Goal: Transaction & Acquisition: Book appointment/travel/reservation

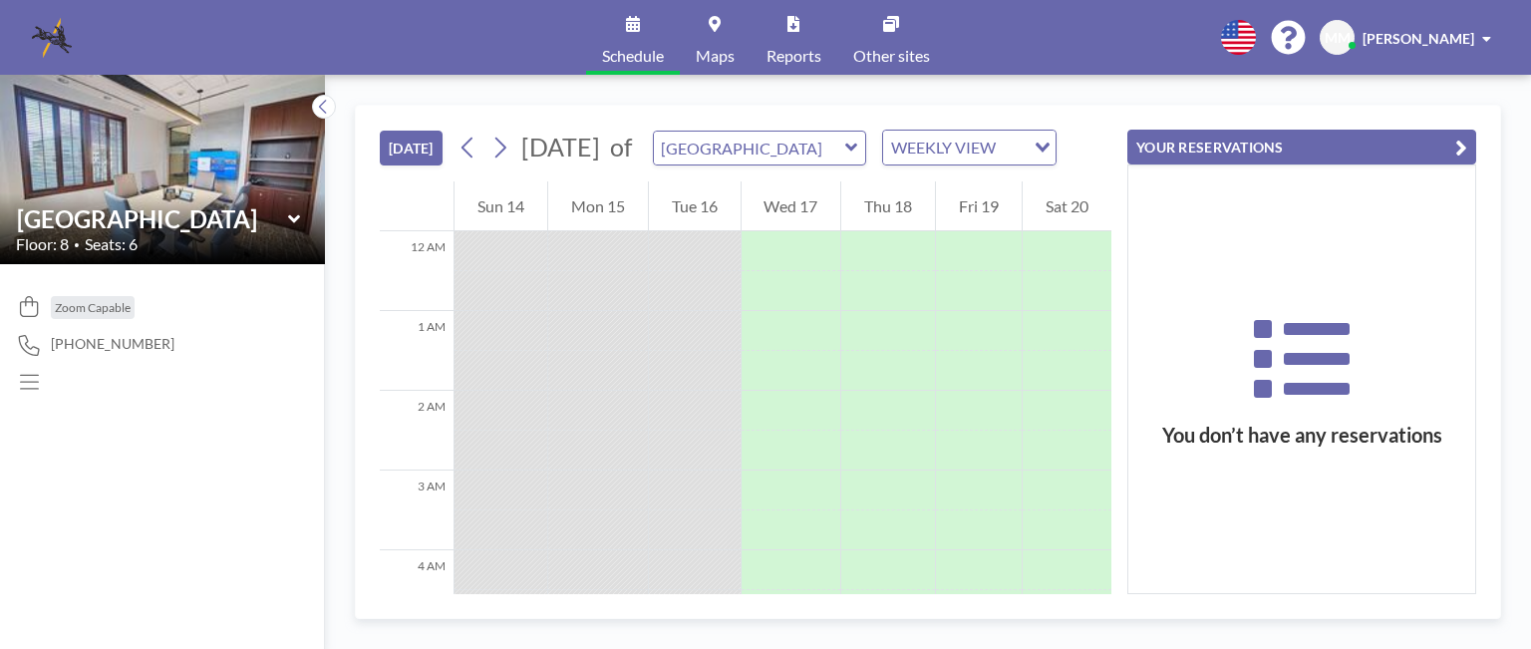
scroll to position [1116, 0]
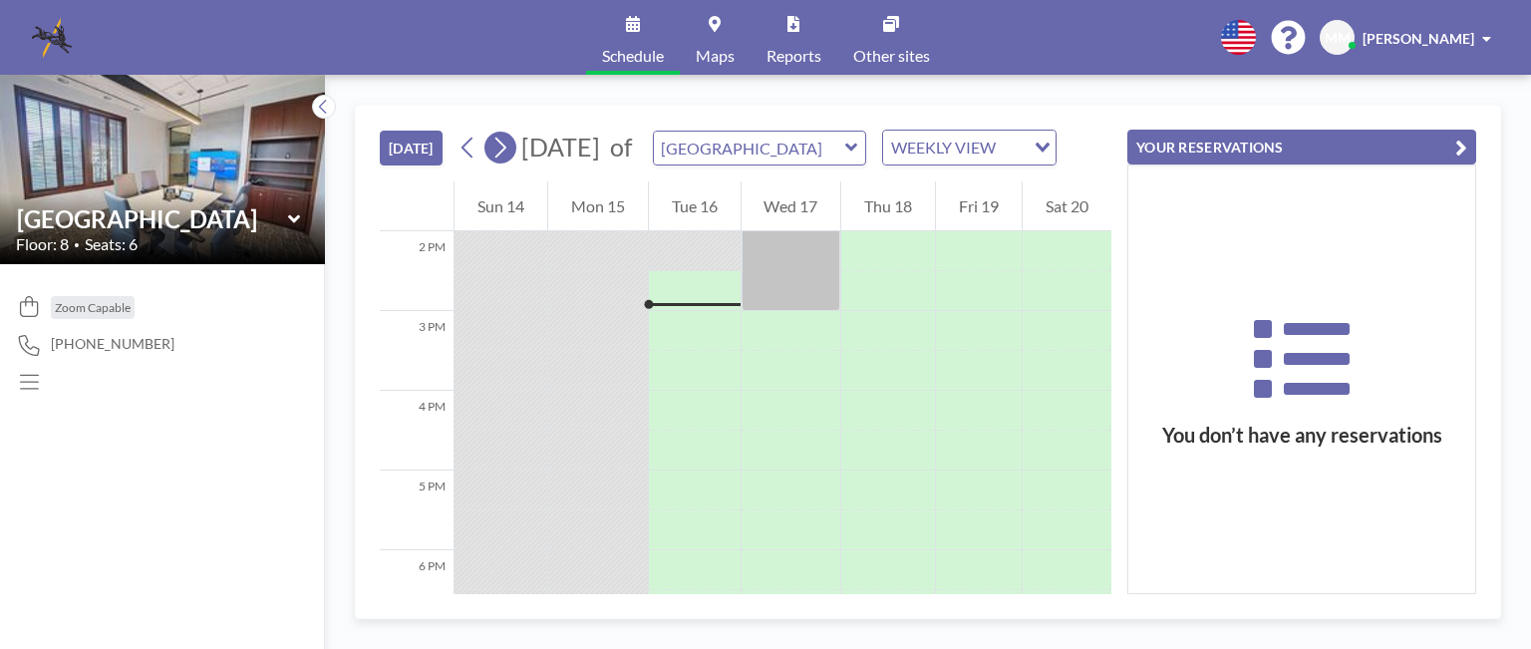
click at [506, 158] on icon at bounding box center [500, 148] width 11 height 21
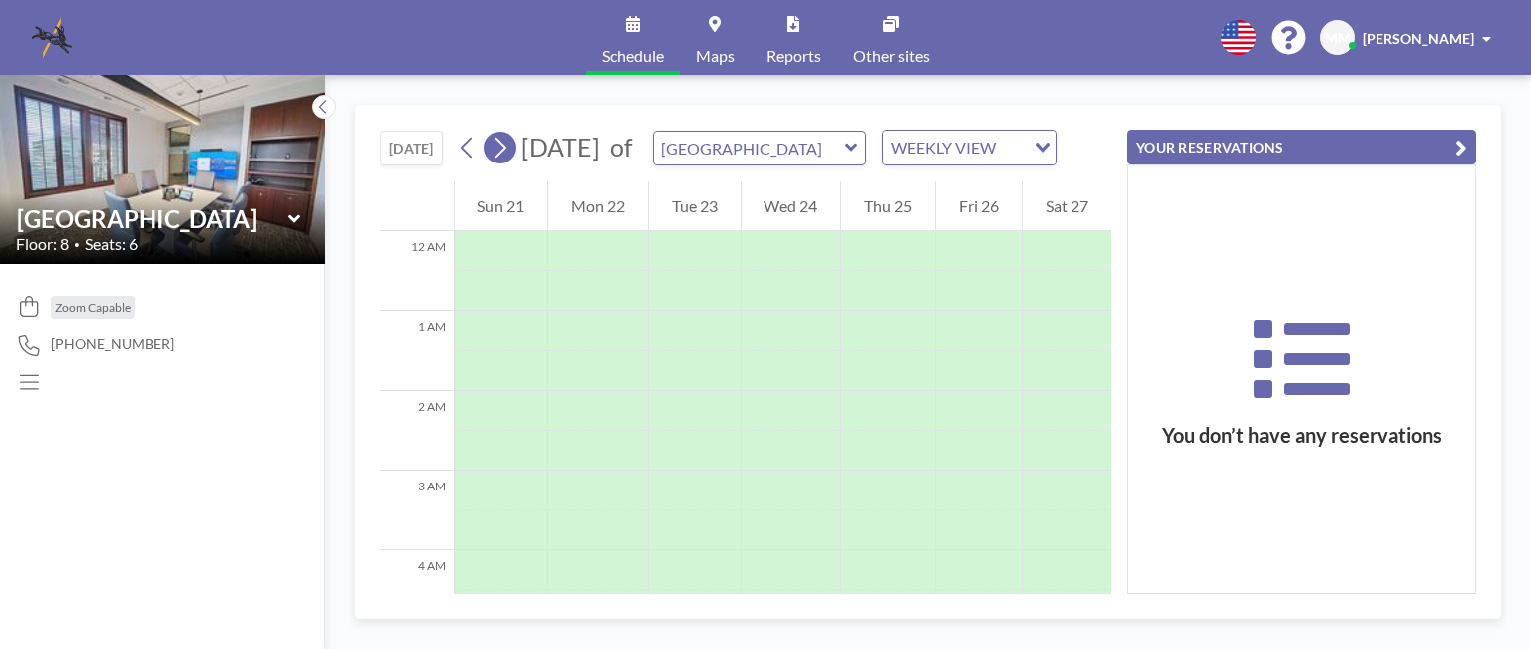
scroll to position [598, 0]
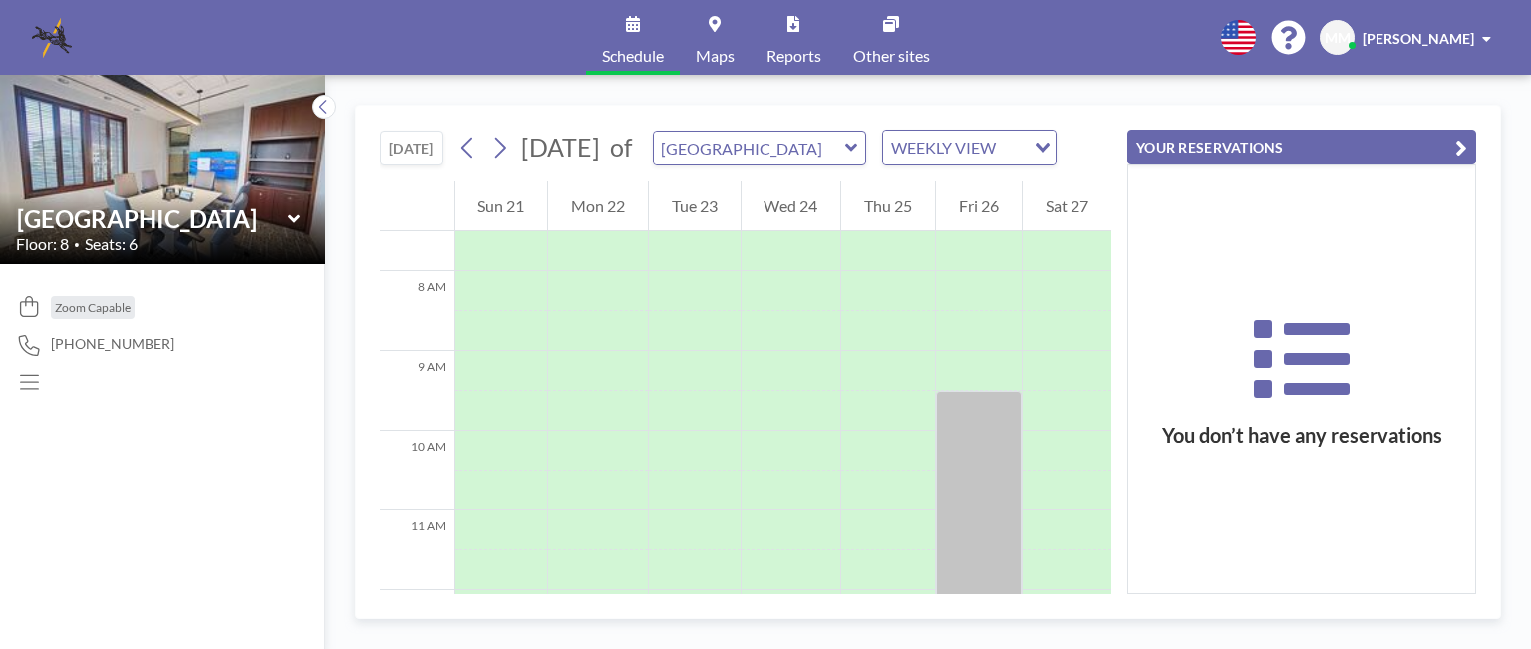
click at [453, 162] on div "[DATE] [DATE] of Buckhead Room WEEKLY VIEW Loading..." at bounding box center [718, 148] width 677 height 36
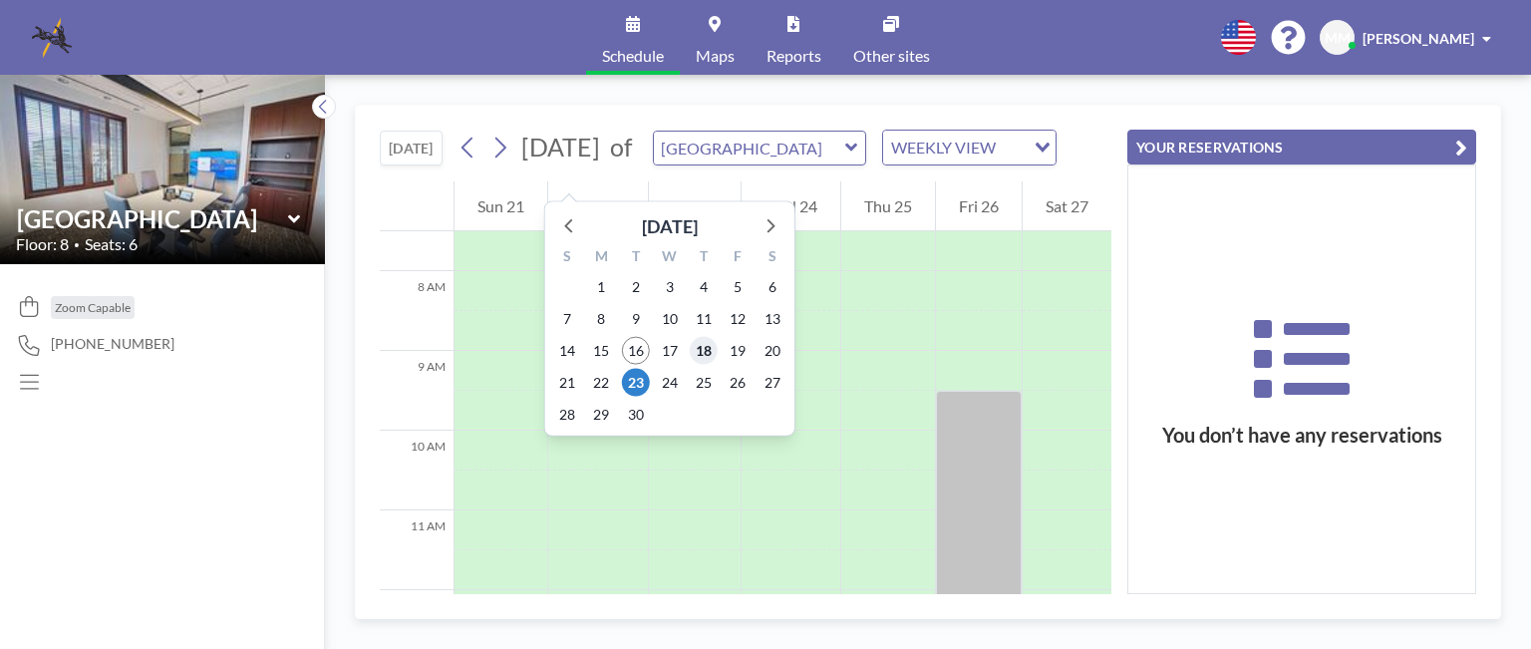
click at [706, 349] on span "18" at bounding box center [704, 351] width 28 height 28
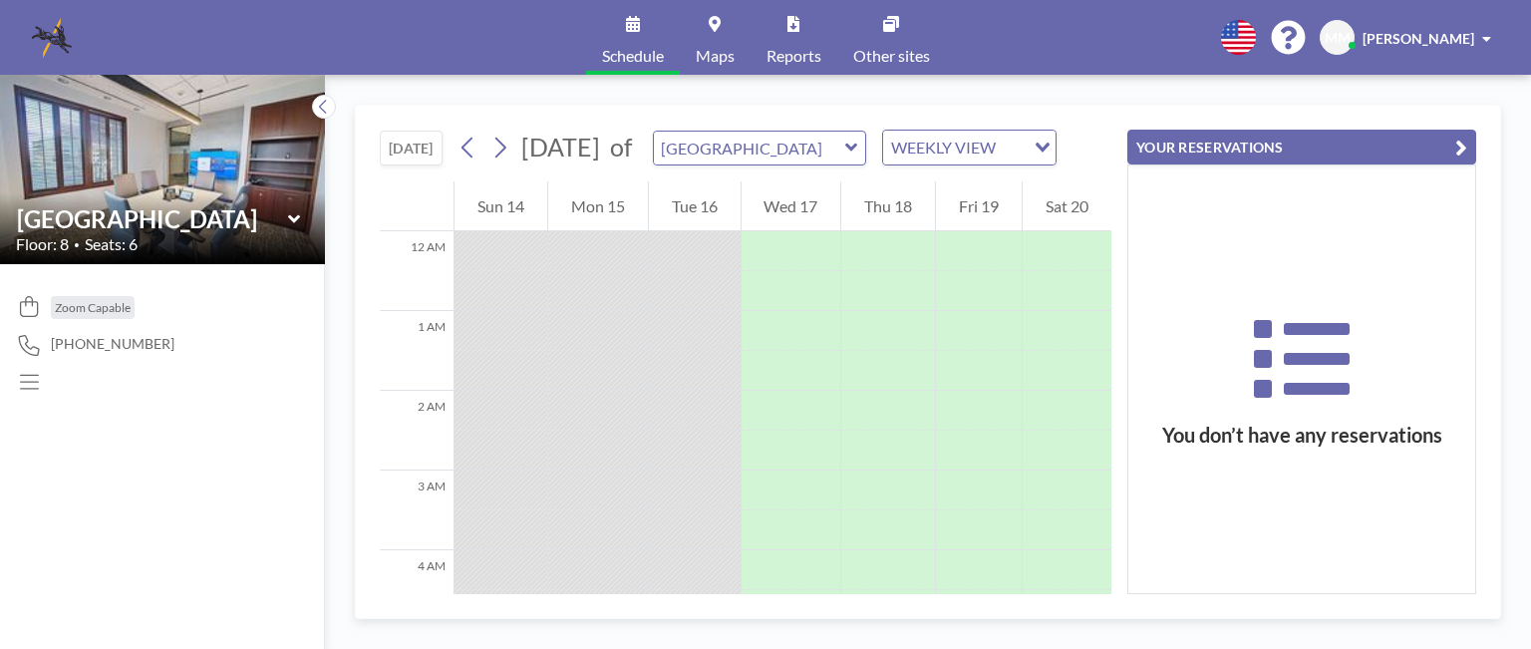
scroll to position [1116, 0]
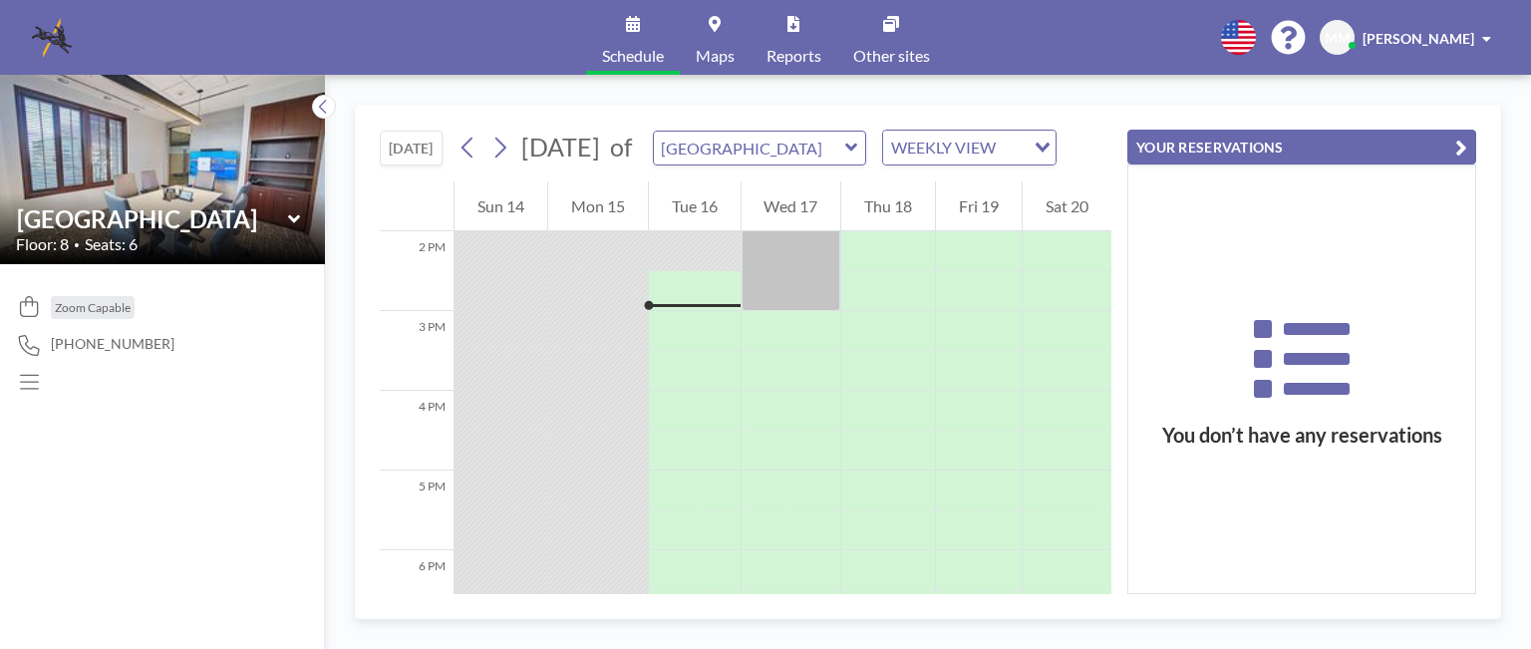
click at [858, 155] on icon at bounding box center [851, 148] width 13 height 20
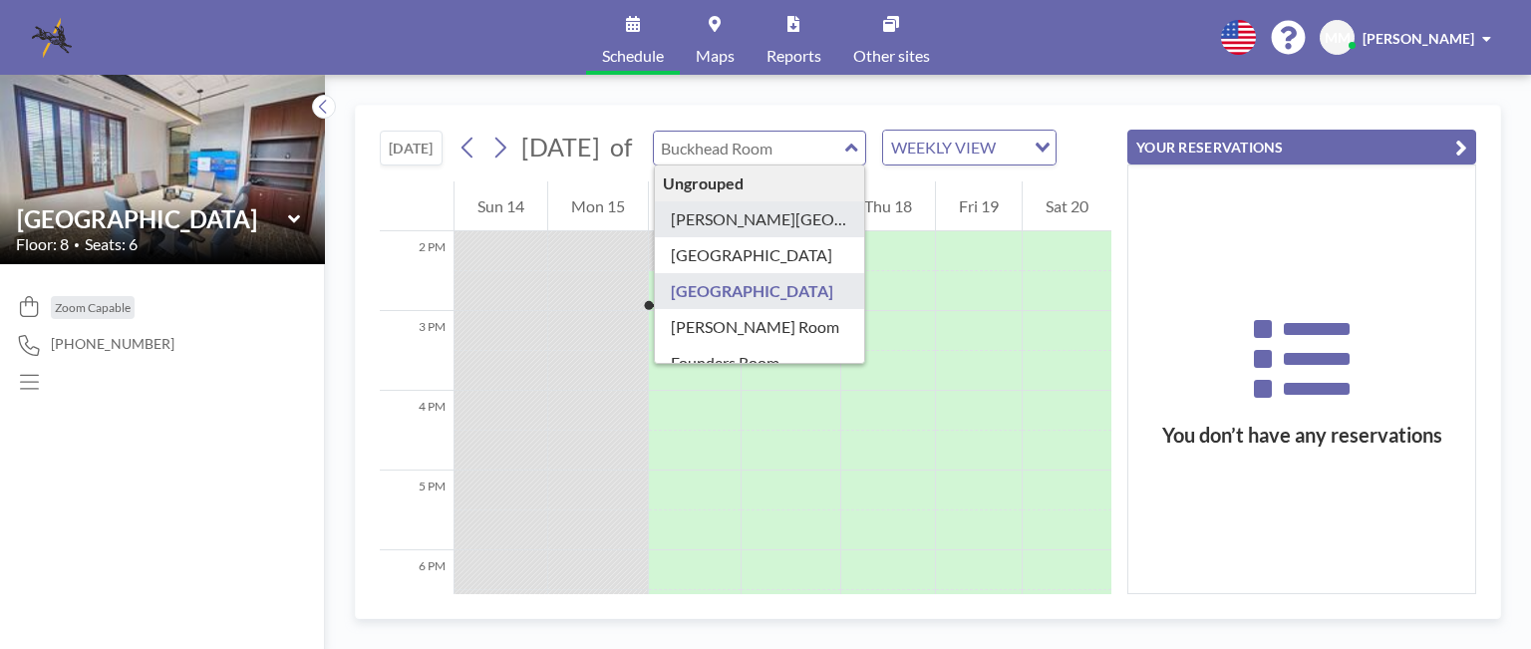
type input "[PERSON_NAME][GEOGRAPHIC_DATA]"
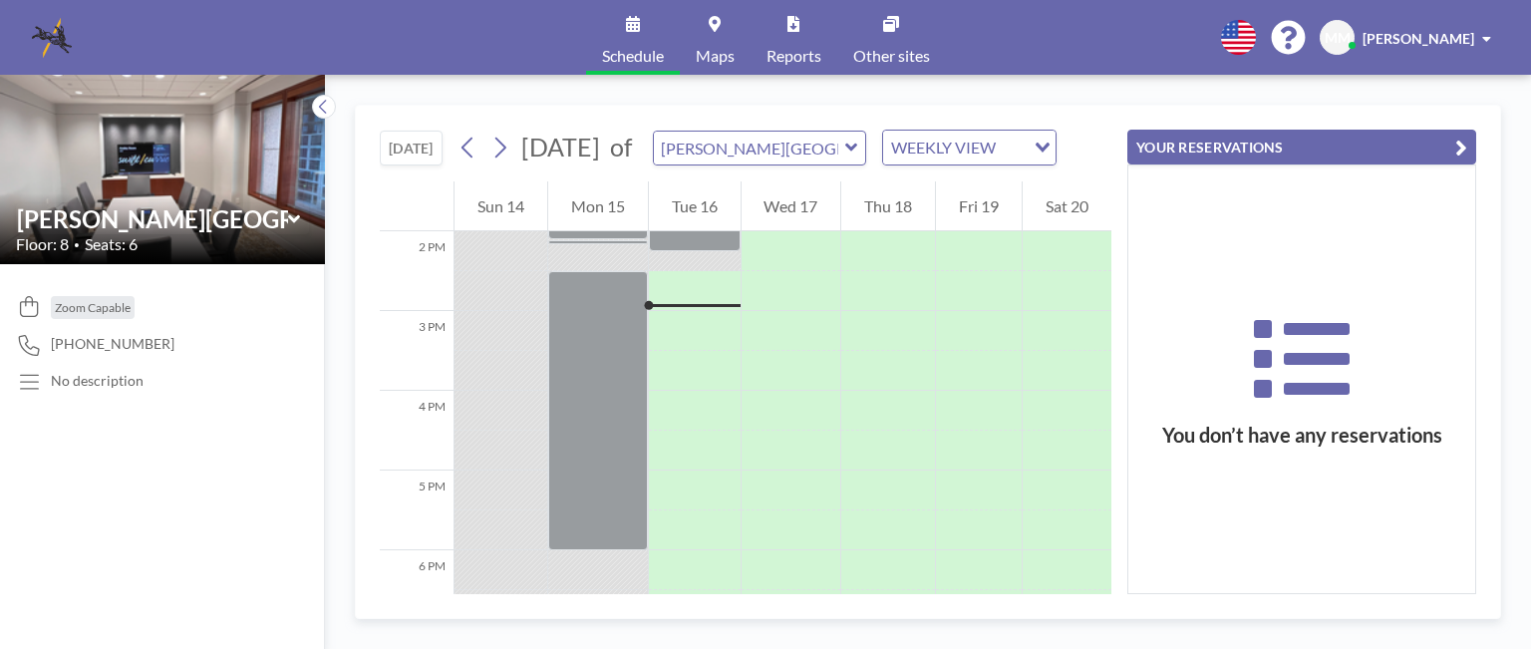
click at [857, 152] on icon at bounding box center [851, 148] width 12 height 8
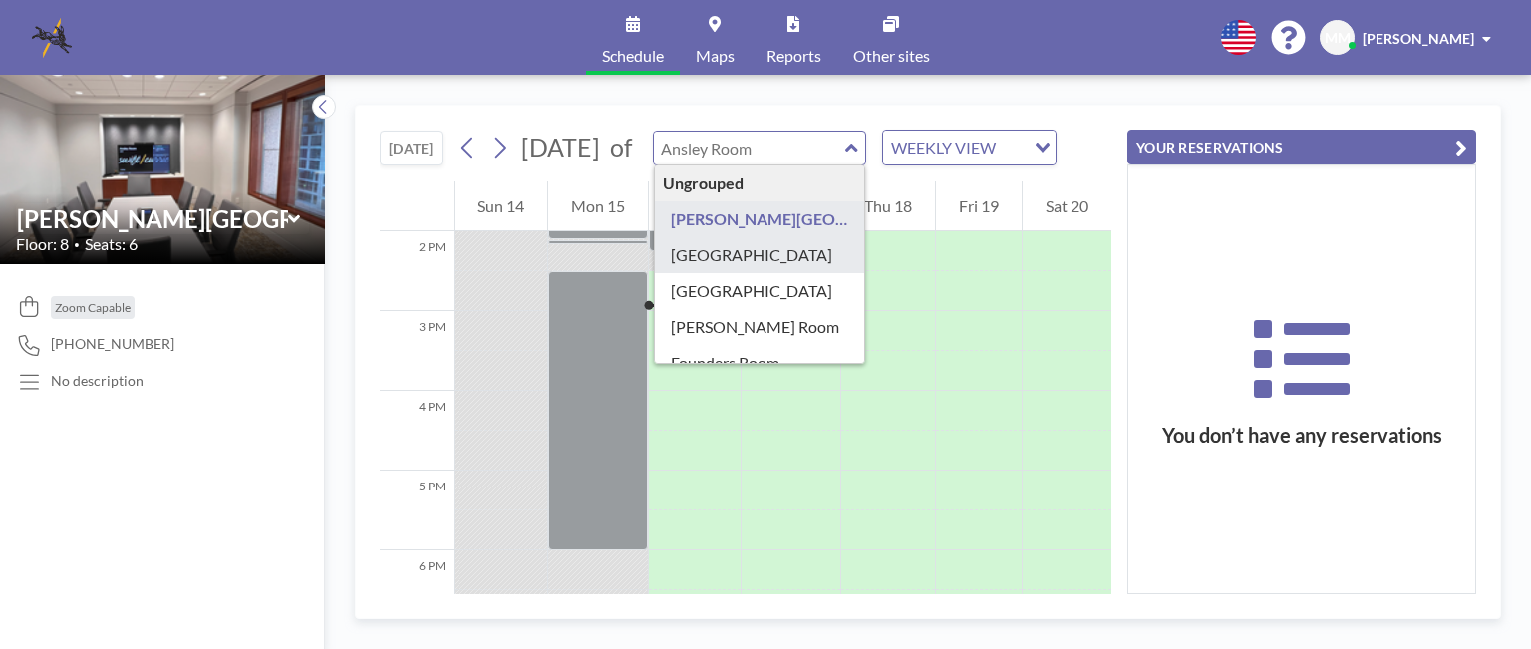
type input "[GEOGRAPHIC_DATA]"
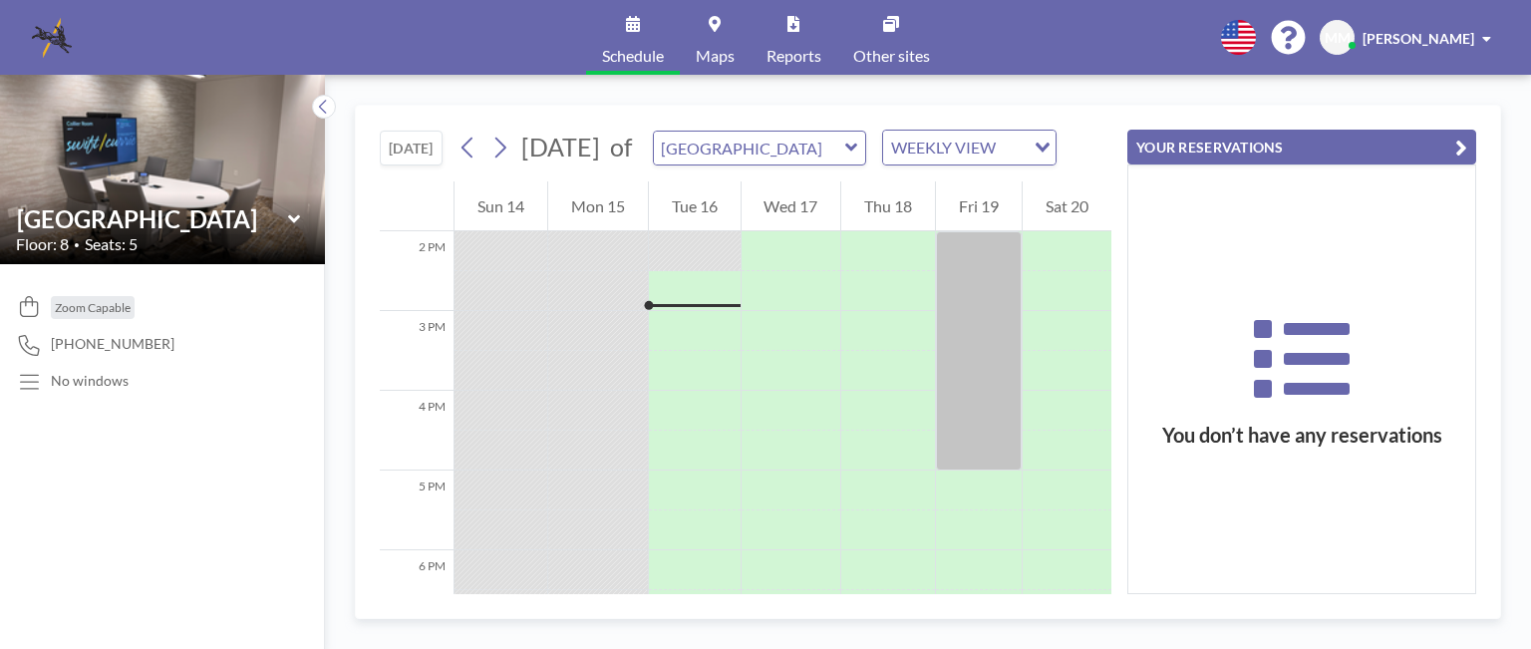
click at [857, 152] on icon at bounding box center [851, 148] width 12 height 8
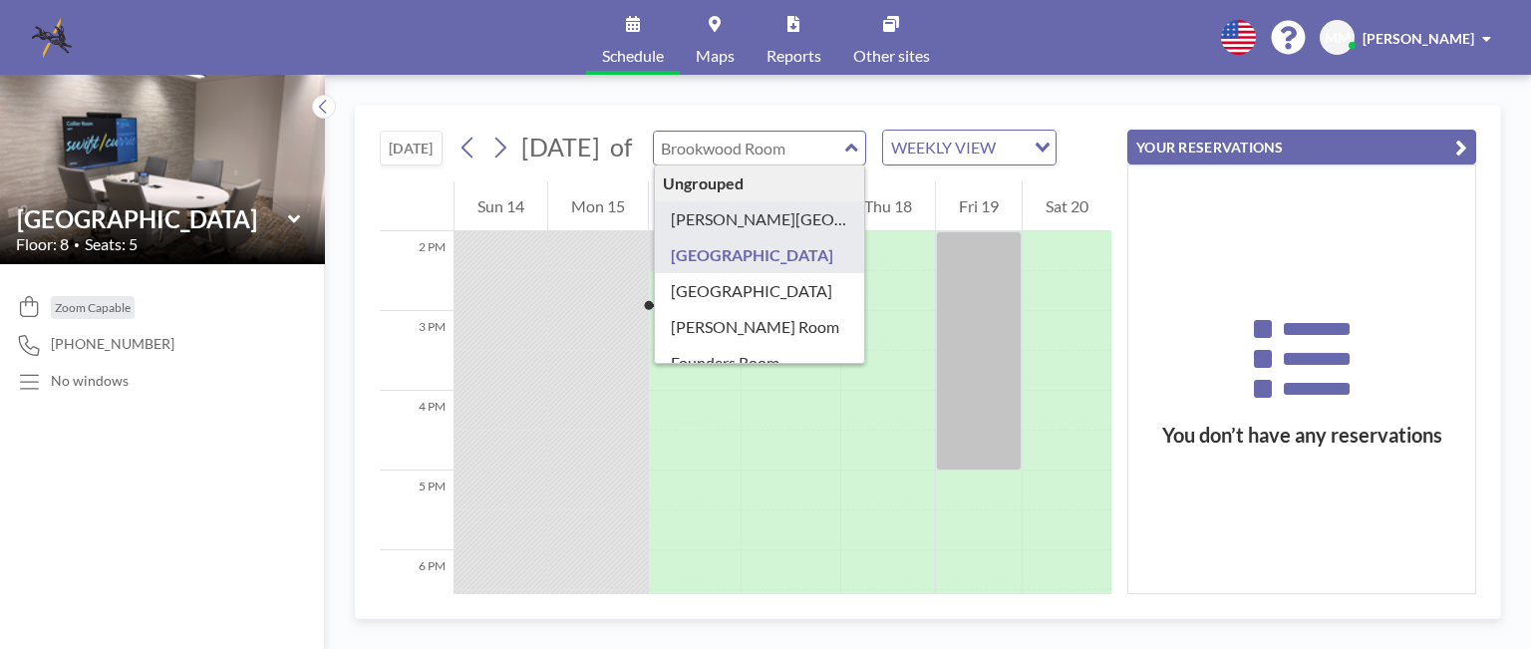
type input "[PERSON_NAME][GEOGRAPHIC_DATA]"
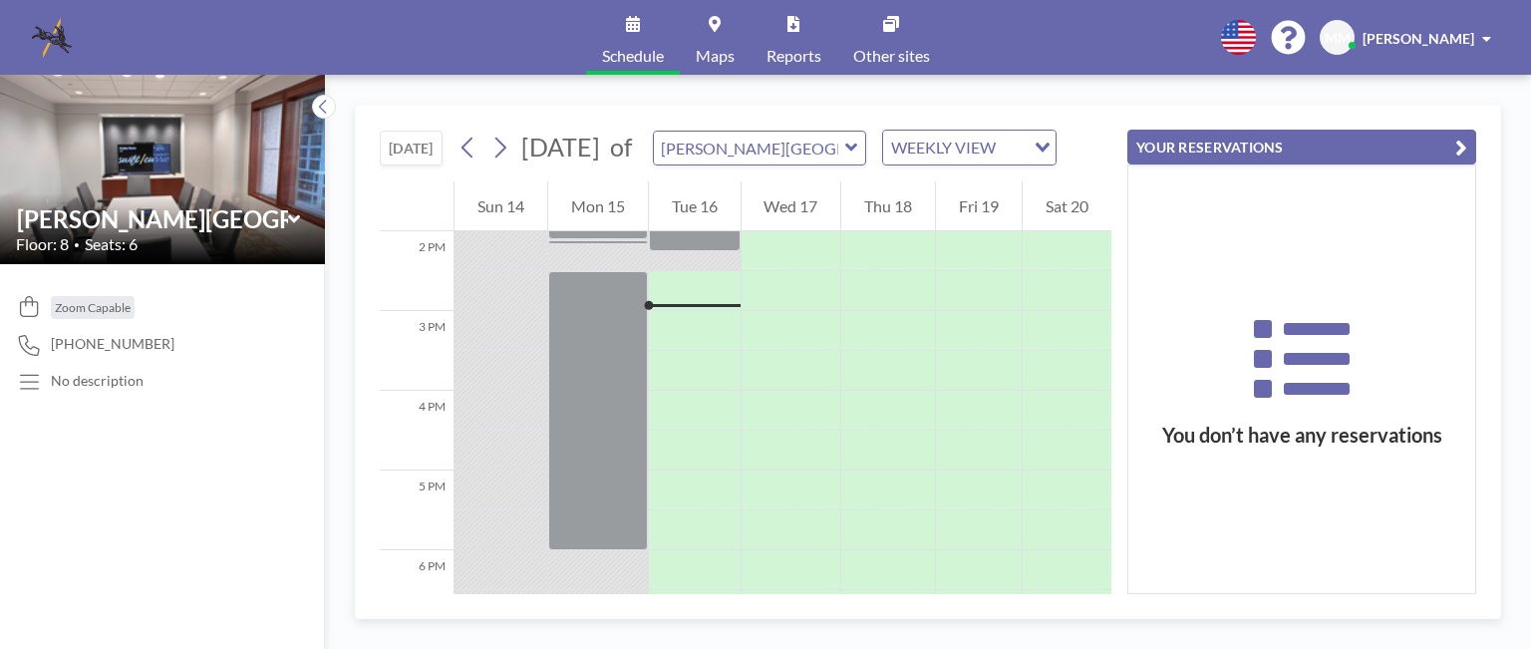
click at [858, 157] on icon at bounding box center [851, 148] width 13 height 20
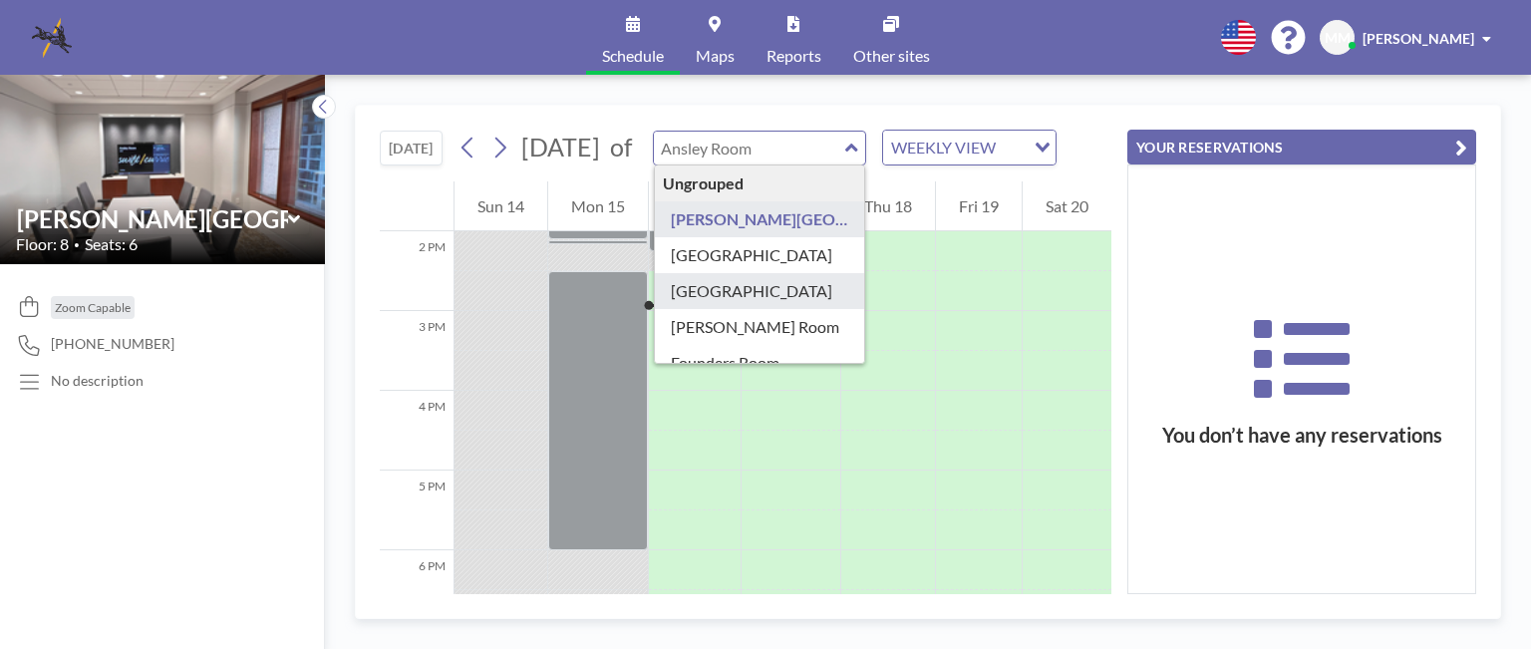
type input "[GEOGRAPHIC_DATA]"
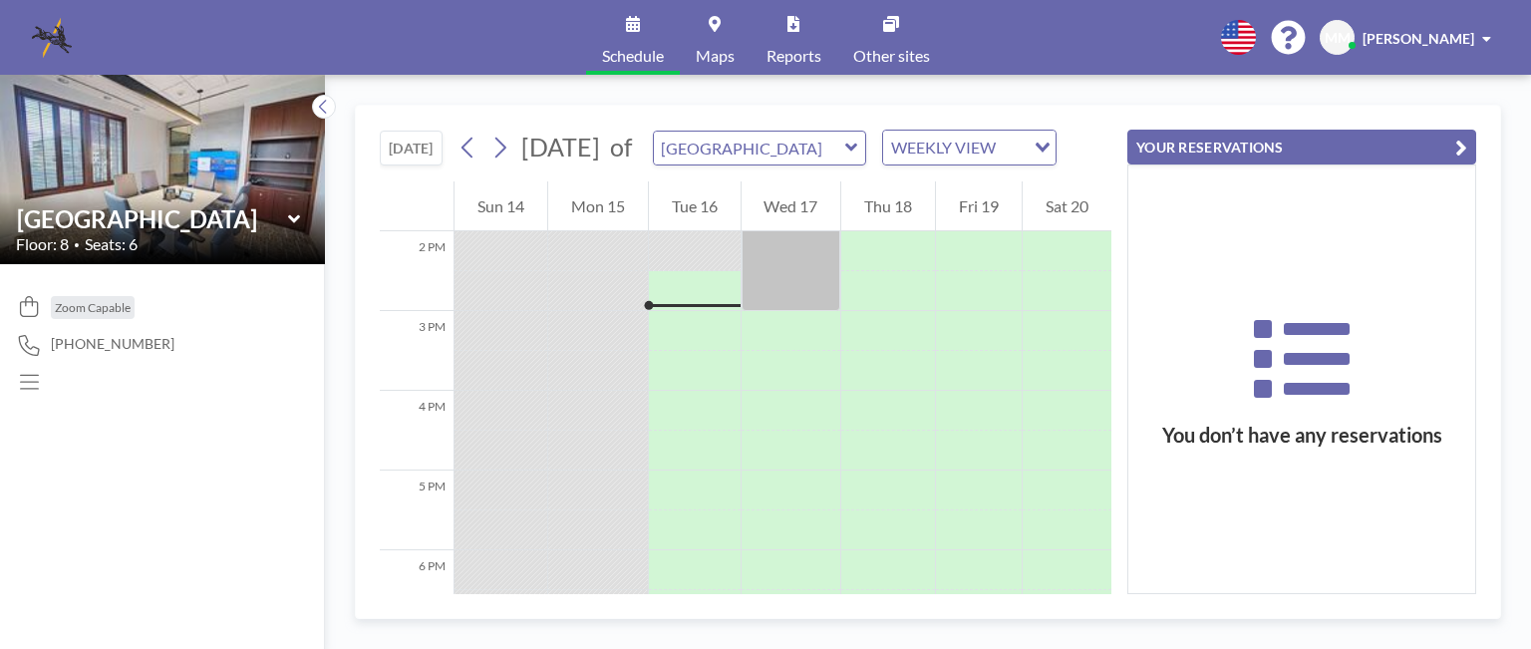
click at [858, 157] on icon at bounding box center [851, 148] width 13 height 20
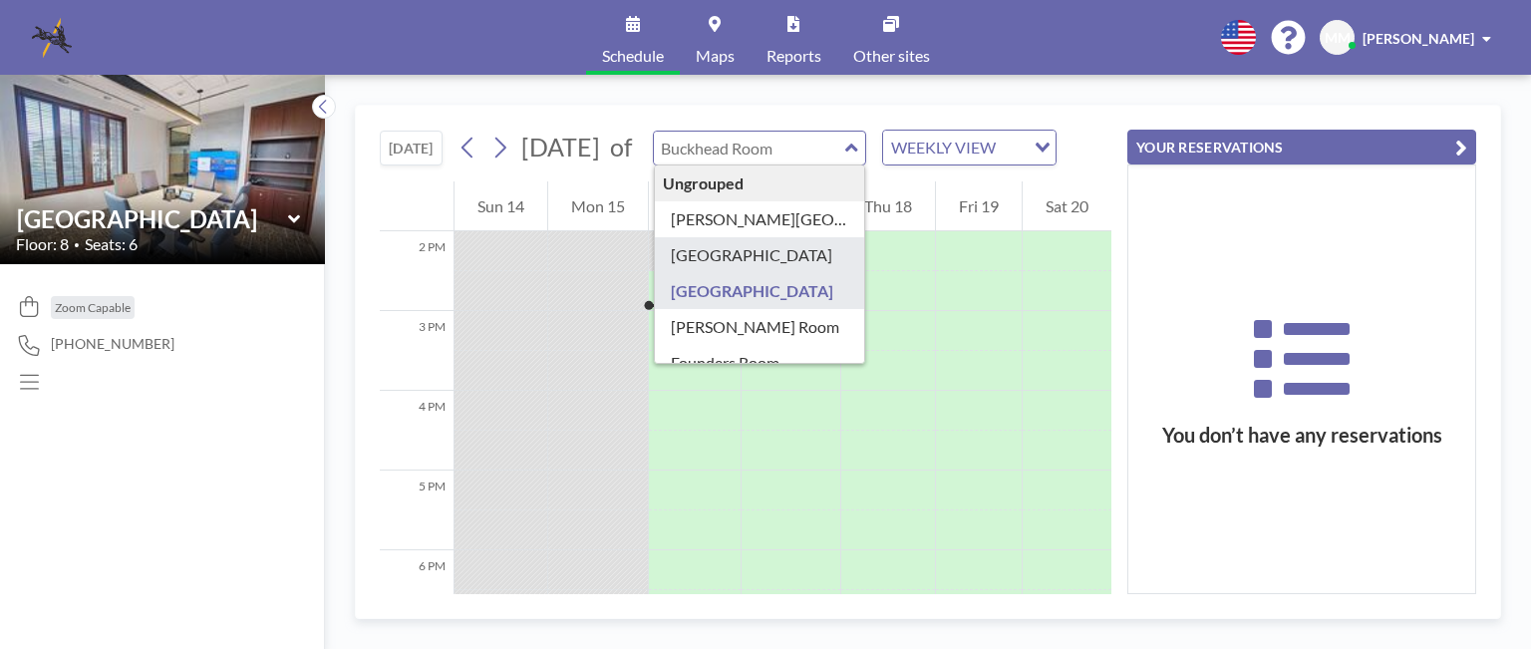
type input "[GEOGRAPHIC_DATA]"
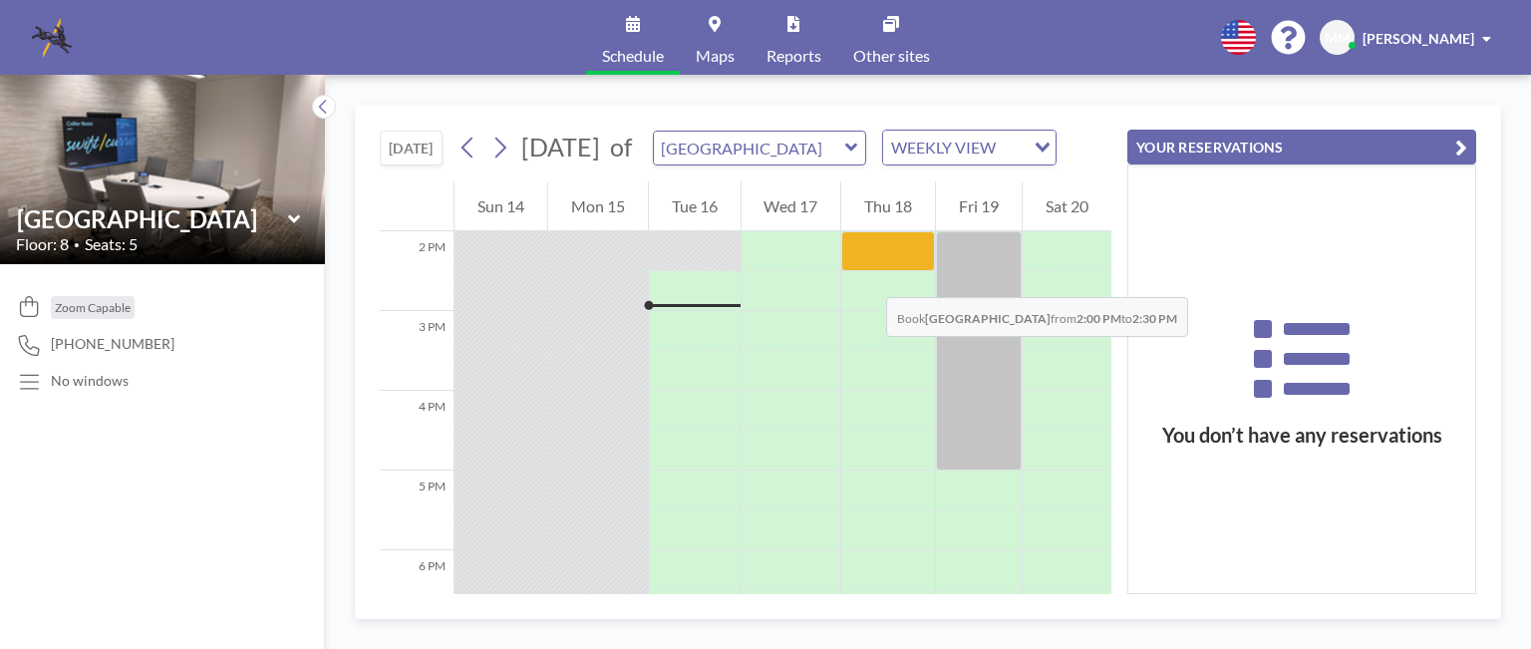
click at [866, 271] on div at bounding box center [888, 251] width 94 height 40
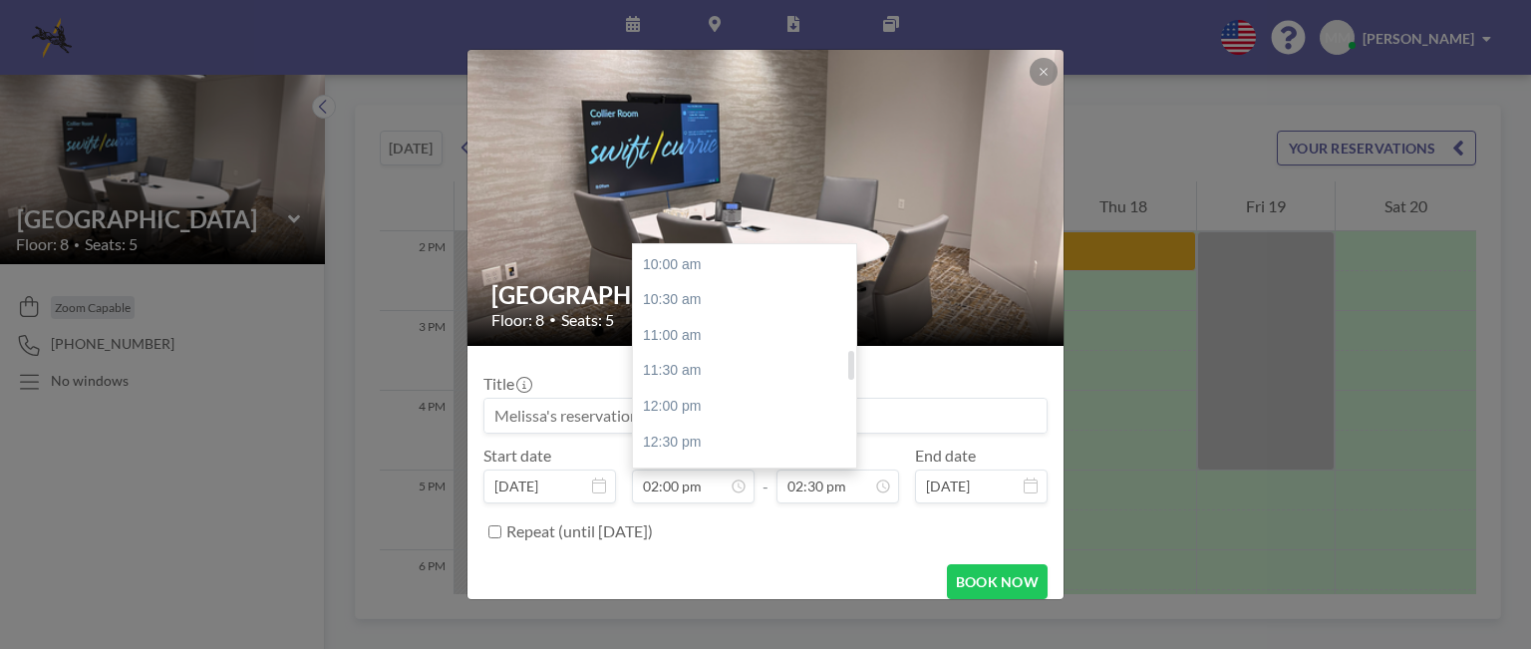
scroll to position [608, 0]
drag, startPoint x: 847, startPoint y: 386, endPoint x: 847, endPoint y: 338, distance: 47.8
click at [848, 338] on div at bounding box center [851, 338] width 6 height 29
click at [667, 290] on div "09:00 am" at bounding box center [749, 293] width 233 height 36
type input "09:00 am"
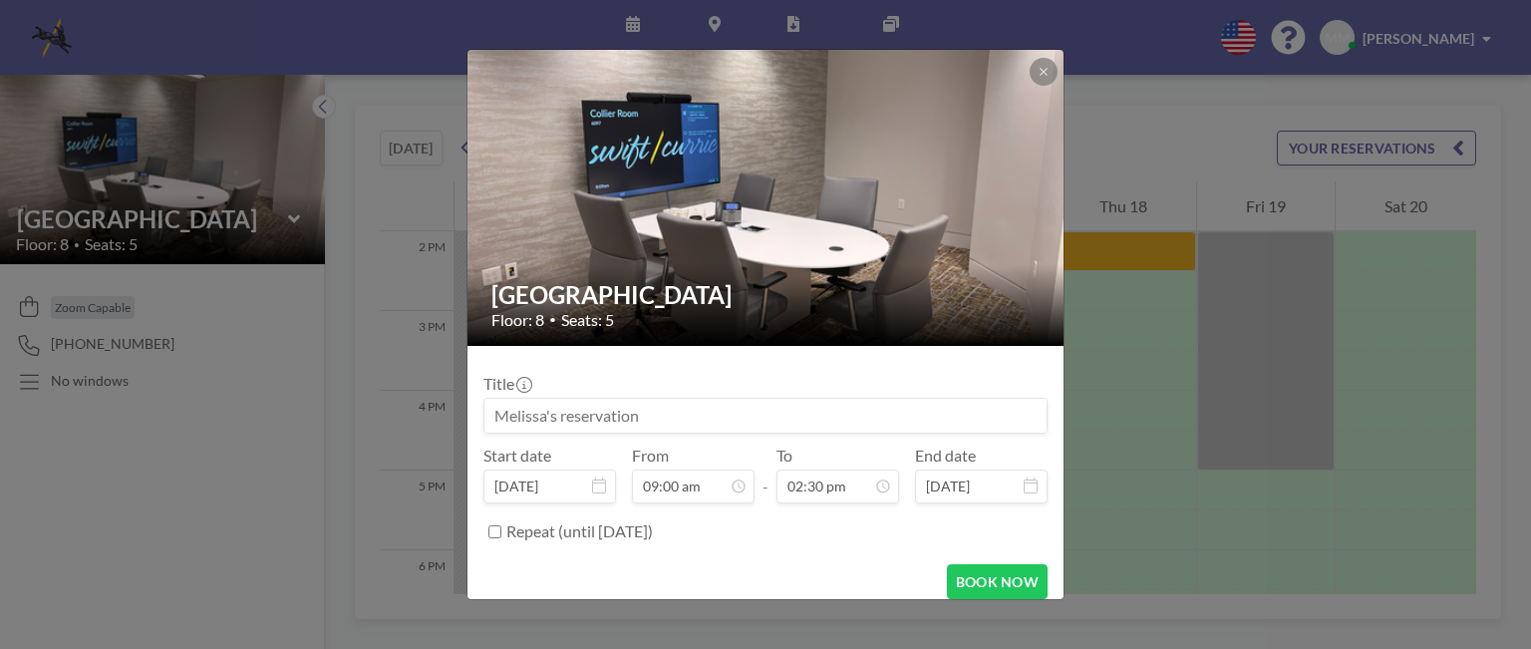
scroll to position [0, 0]
drag, startPoint x: 658, startPoint y: 414, endPoint x: 485, endPoint y: 402, distance: 172.9
click at [479, 401] on form "Title Start date [DATE] From 09:00 am - To 02:30 pm End date [DATE] Repeat (unt…" at bounding box center [765, 480] width 596 height 269
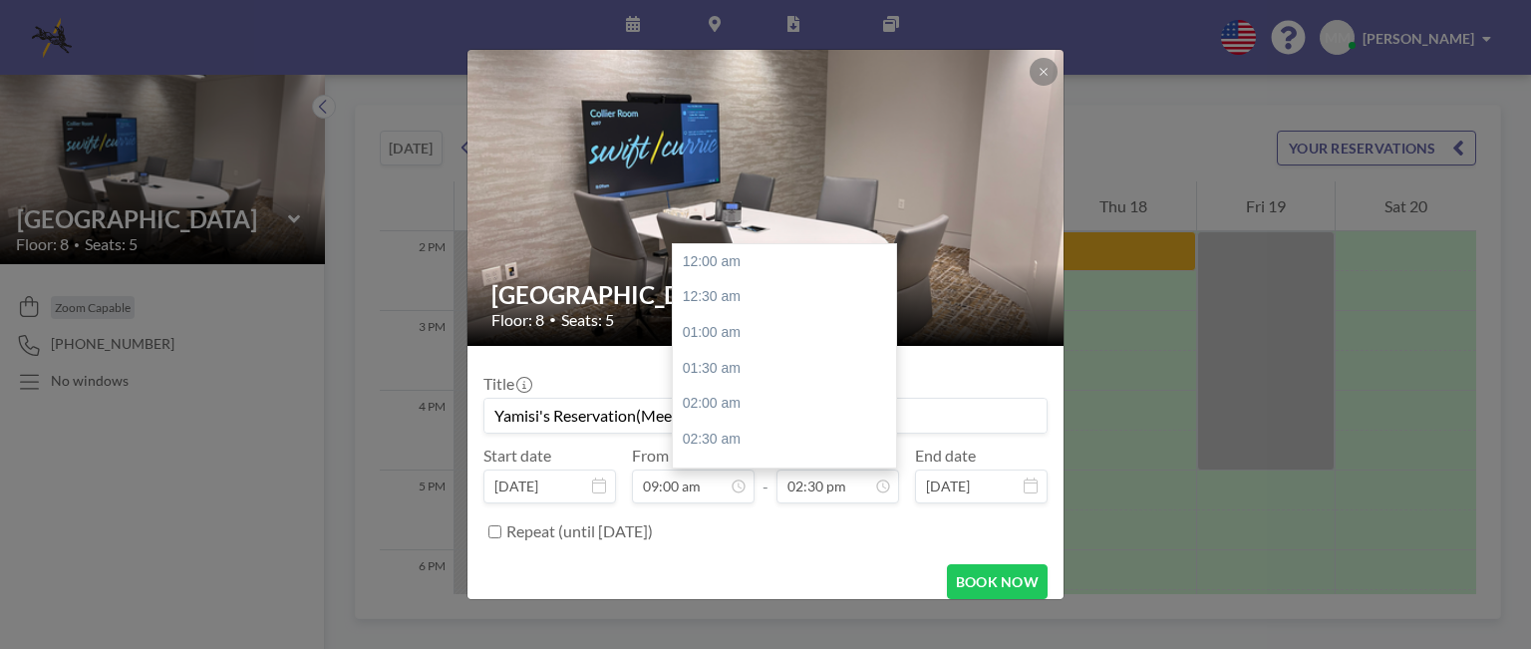
scroll to position [1029, 0]
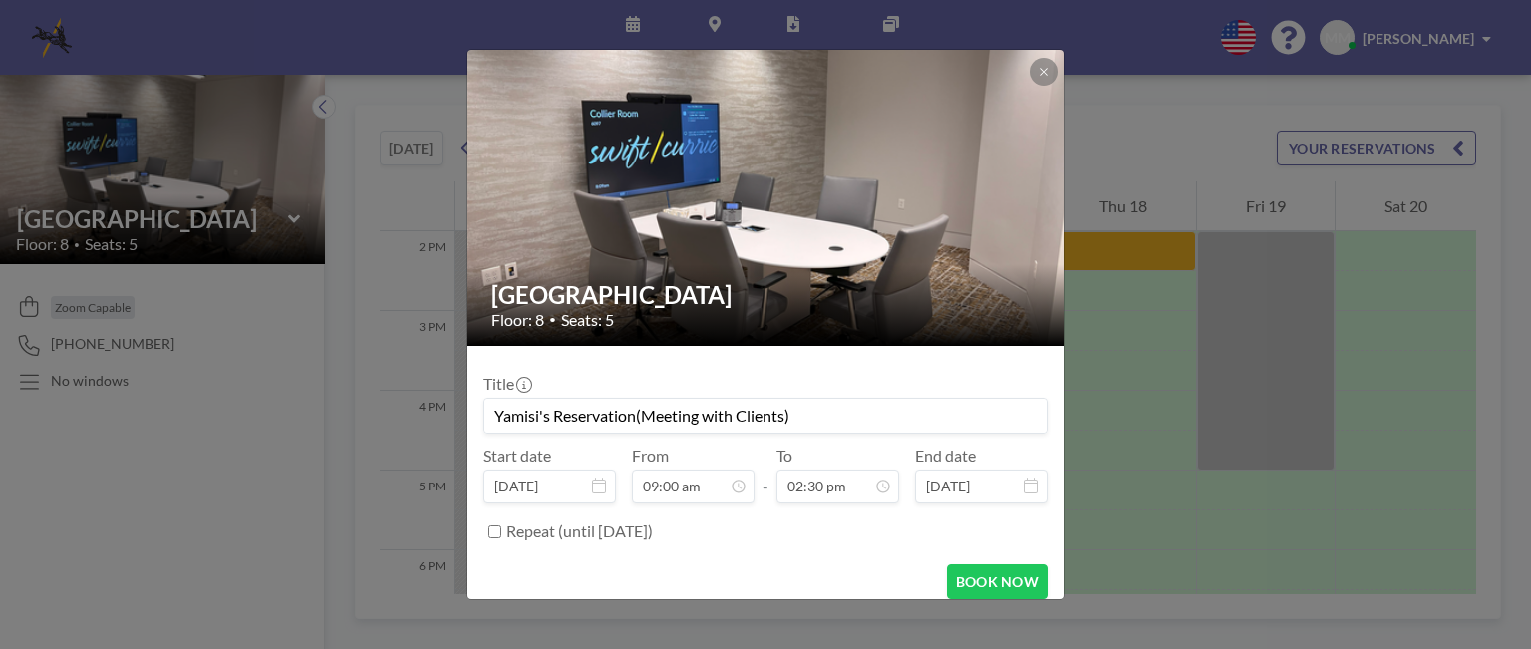
click at [645, 415] on input "Yamisi's Reservation(Meeting with Clients)" at bounding box center [765, 416] width 562 height 34
click at [646, 415] on input "Yamisi's Reservation(Meeting with Clients)" at bounding box center [765, 416] width 562 height 34
drag, startPoint x: 646, startPoint y: 416, endPoint x: 789, endPoint y: 422, distance: 143.7
click at [789, 422] on input "Yamisi's Reservation(with ClientMeeting s)" at bounding box center [765, 416] width 562 height 34
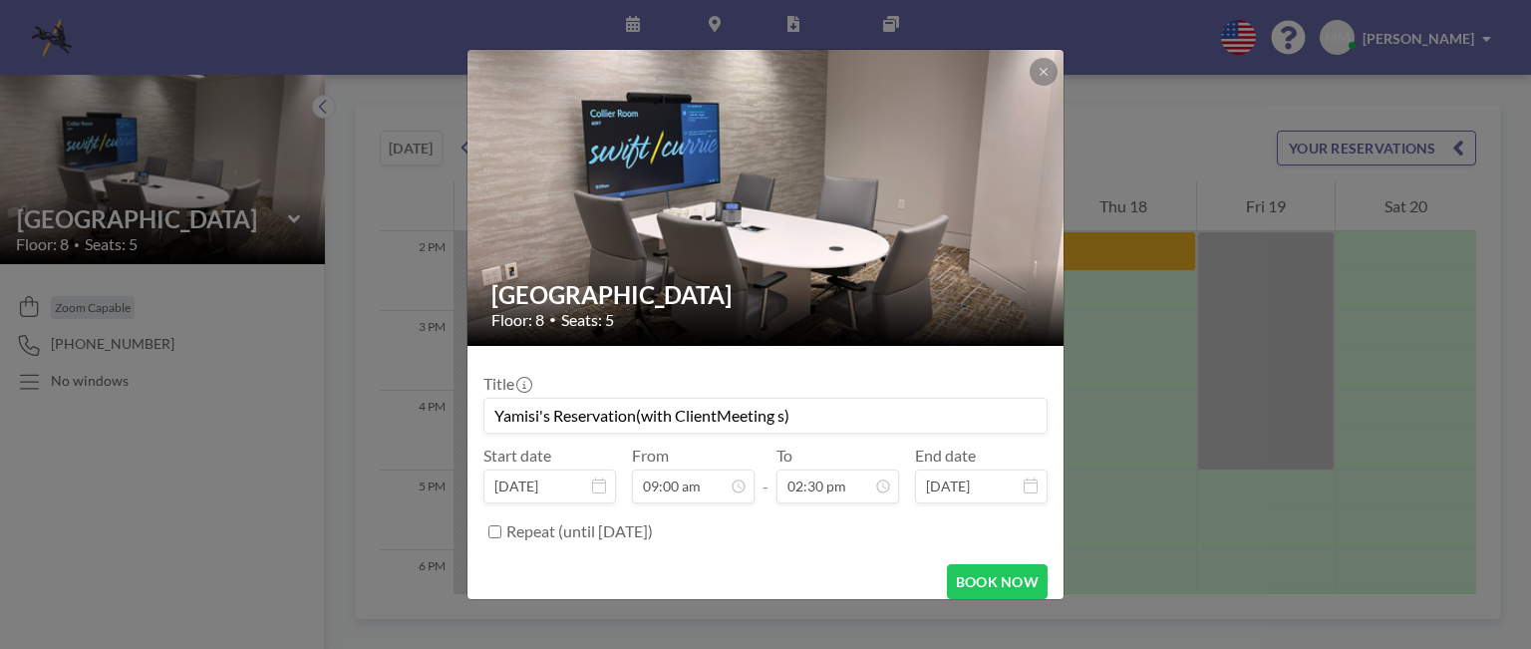
paste input "[PERSON_NAME] Novo Zion Meeting o"
click at [638, 414] on input "Yamisi's Reservation(Freeman v. Novo Zion Meeting)" at bounding box center [765, 416] width 562 height 34
type input "Yamisi's Reservation (Freeman v. Novo Zion Meeting)"
click at [981, 578] on button "BOOK NOW" at bounding box center [997, 581] width 101 height 35
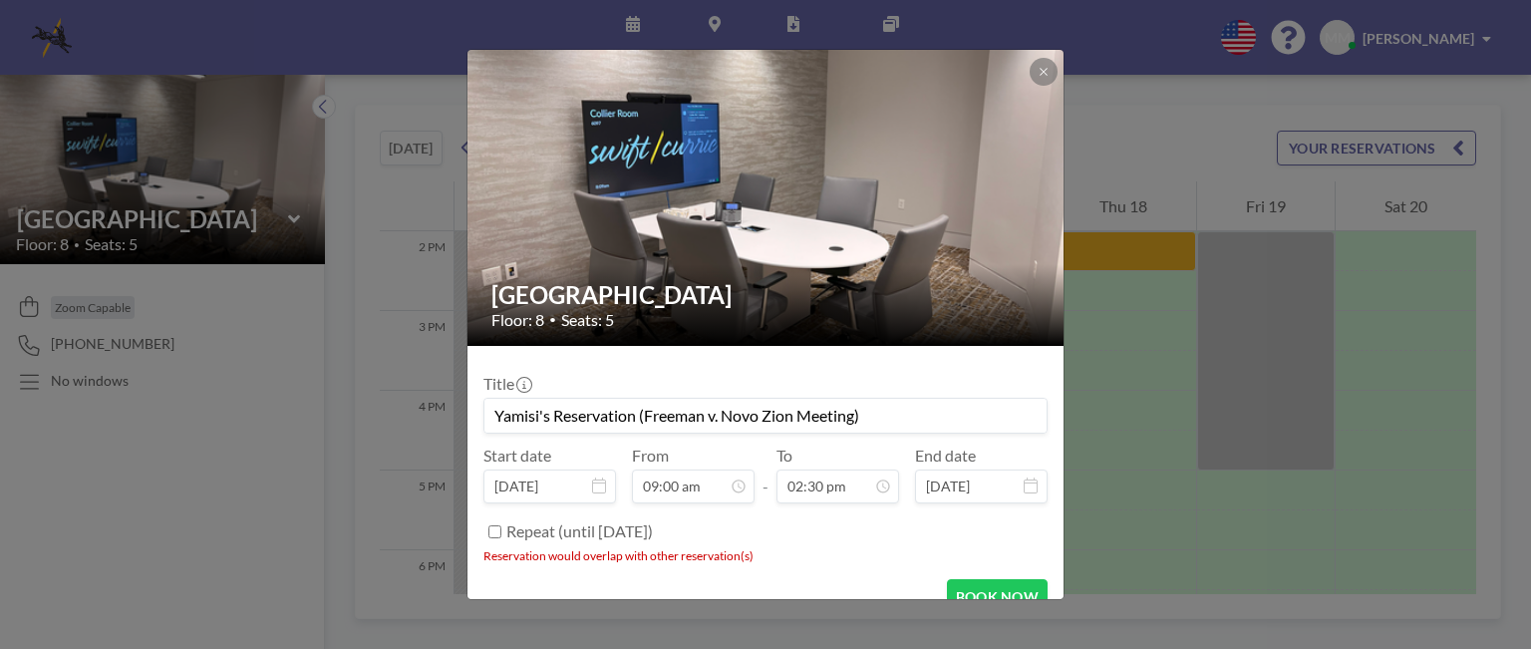
drag, startPoint x: 873, startPoint y: 414, endPoint x: 483, endPoint y: 435, distance: 390.3
click at [483, 435] on div "Title Yamisi's Reservation ([PERSON_NAME] Novo Zion Meeting) Start date [DATE] …" at bounding box center [765, 455] width 564 height 186
click at [1039, 66] on icon at bounding box center [1044, 72] width 12 height 12
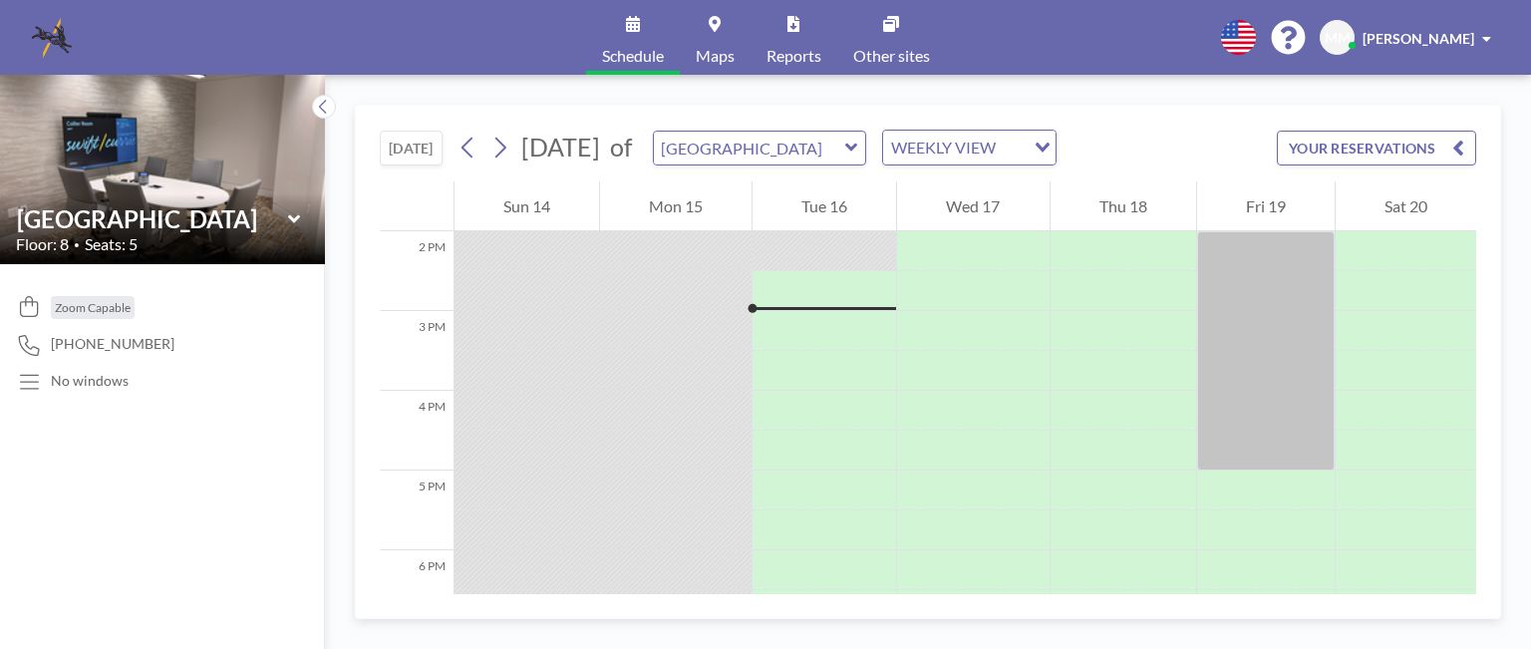
click at [858, 143] on icon at bounding box center [851, 148] width 13 height 20
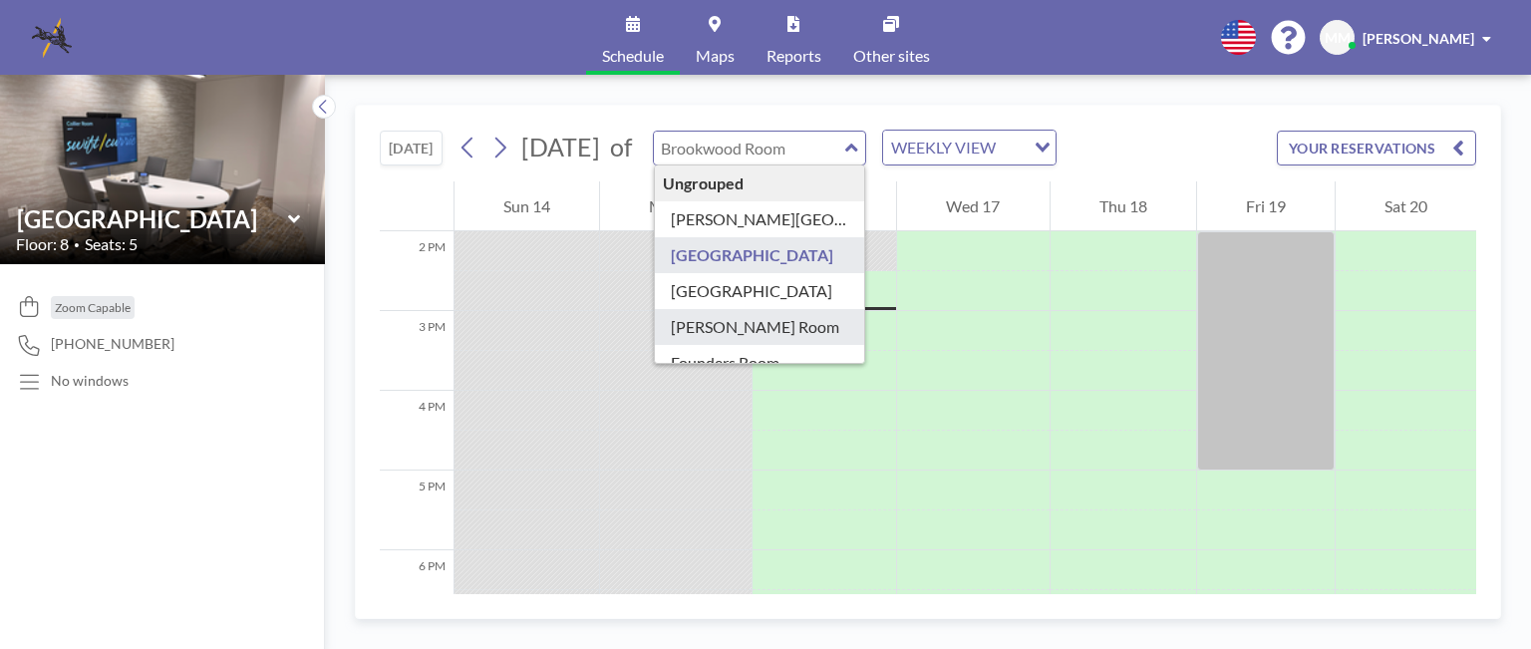
type input "[PERSON_NAME] Room"
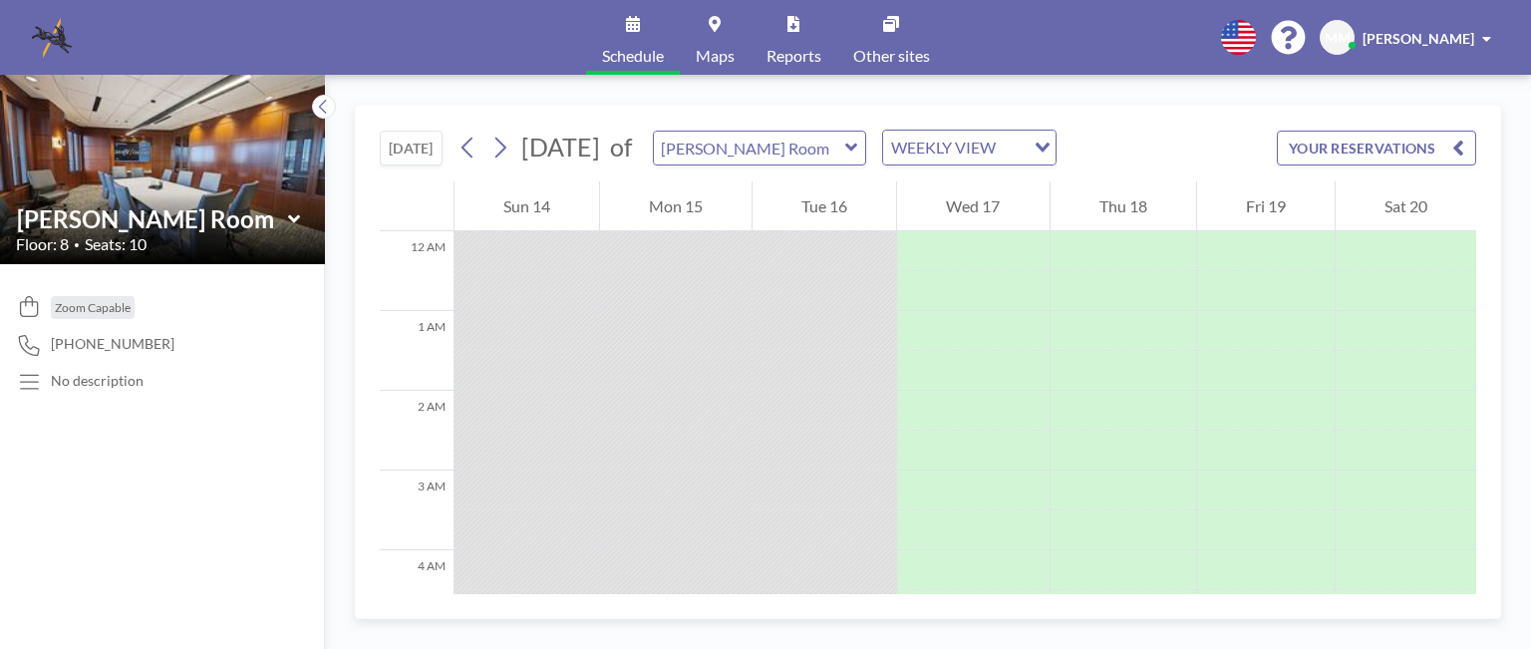
scroll to position [1116, 0]
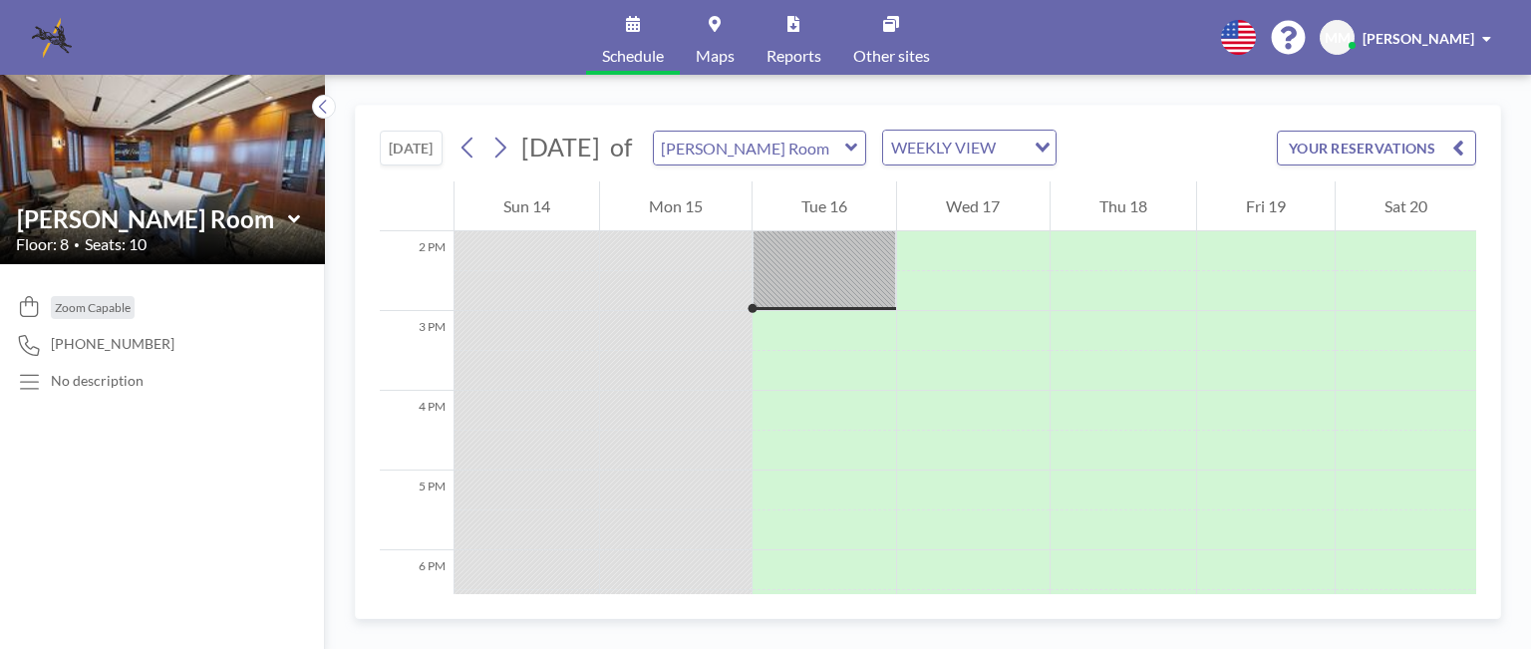
click at [857, 149] on icon at bounding box center [851, 148] width 12 height 8
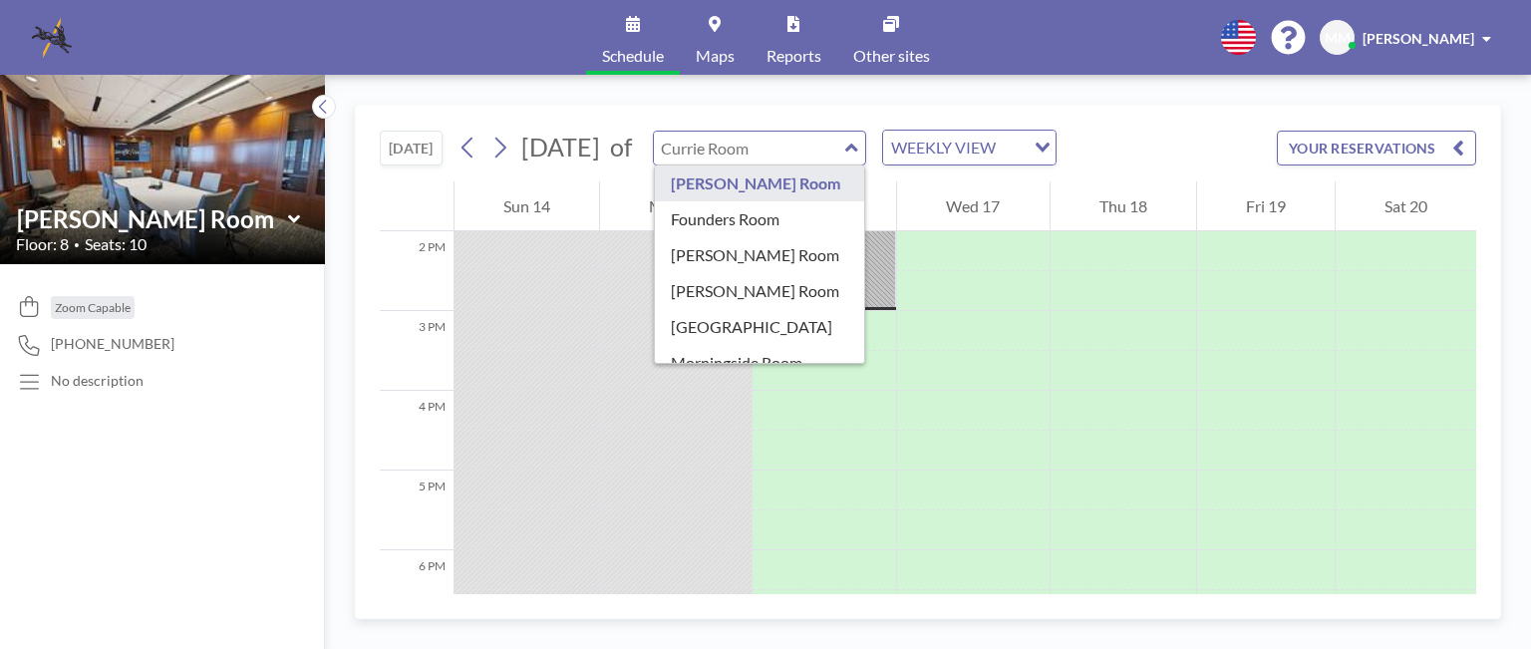
scroll to position [173, 0]
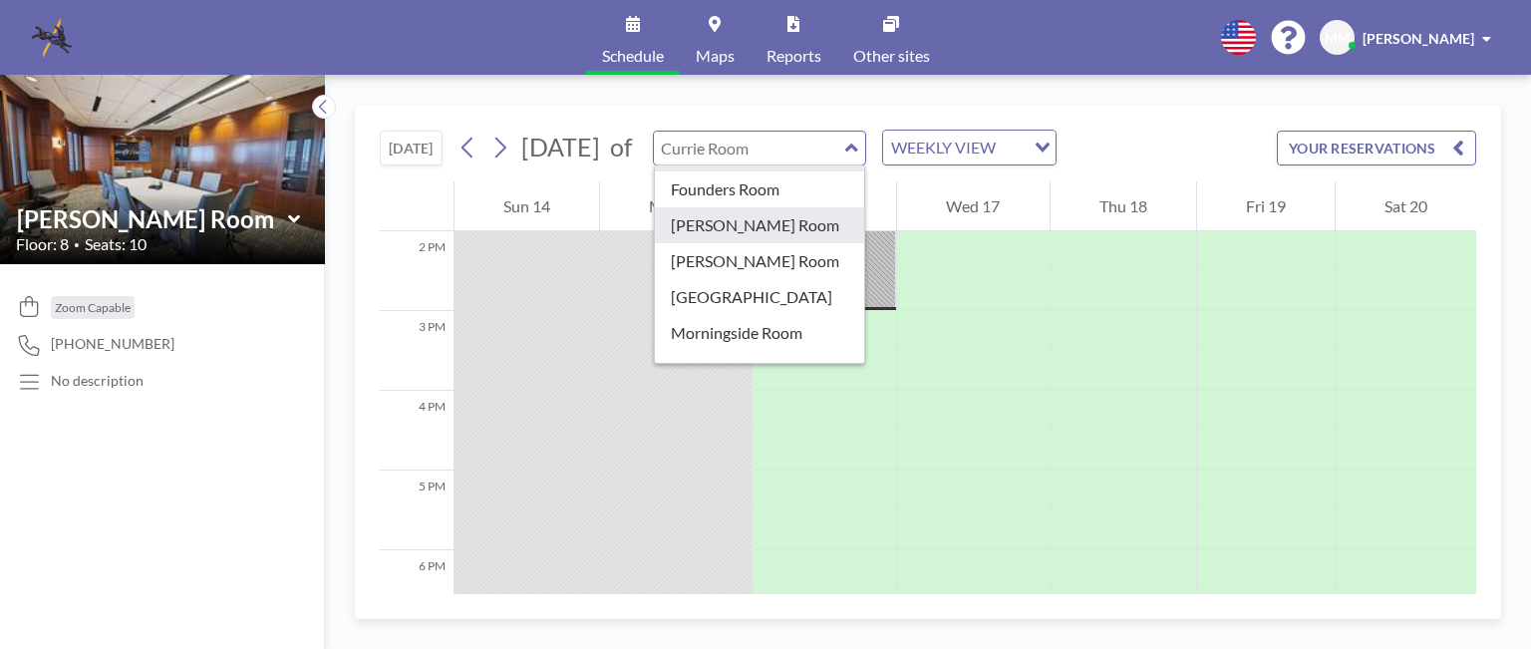
type input "[PERSON_NAME] Room"
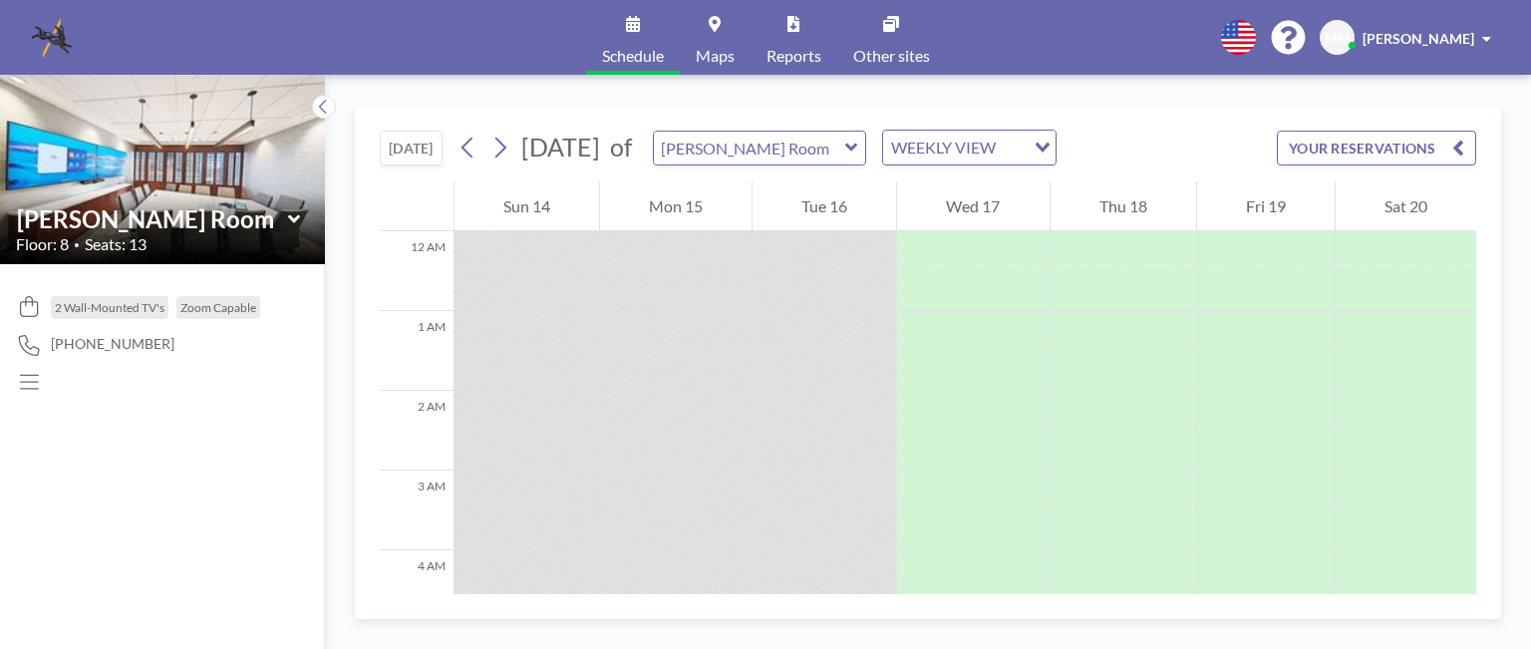
scroll to position [1116, 0]
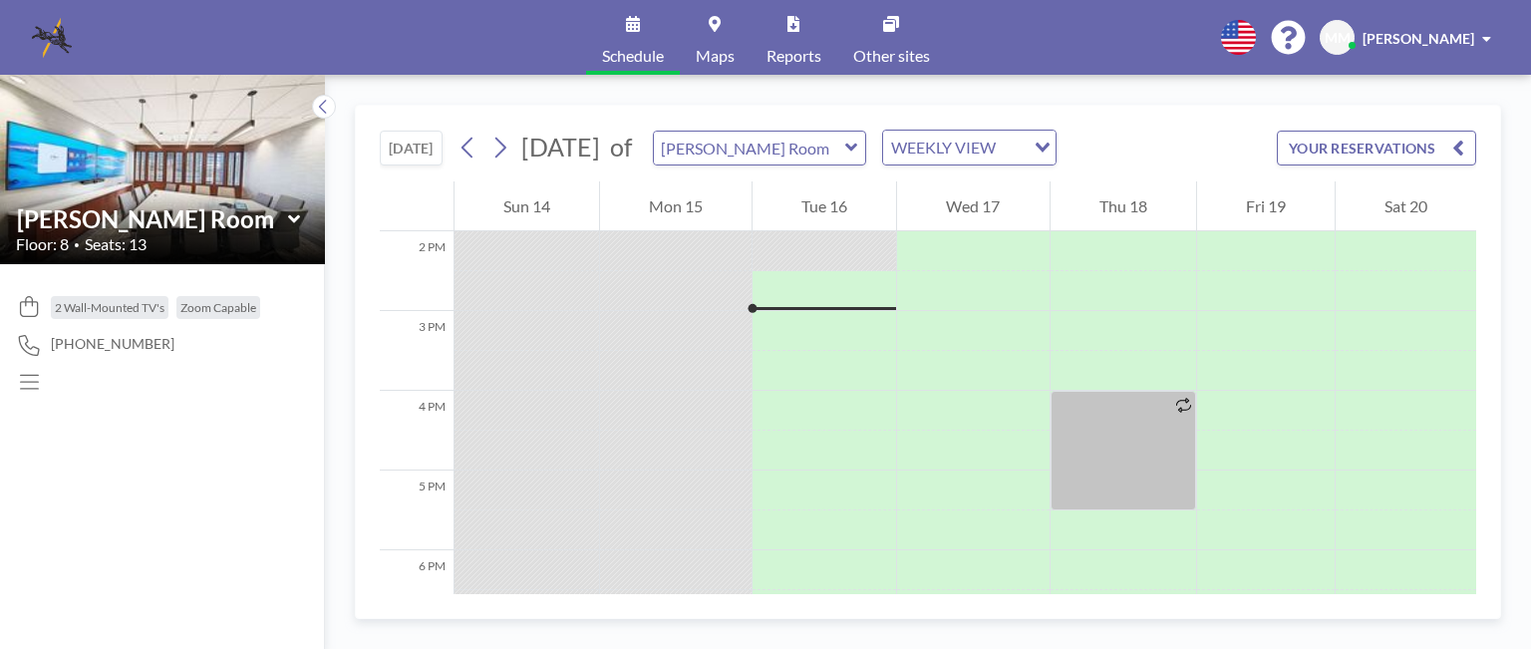
click at [857, 147] on icon at bounding box center [851, 148] width 12 height 8
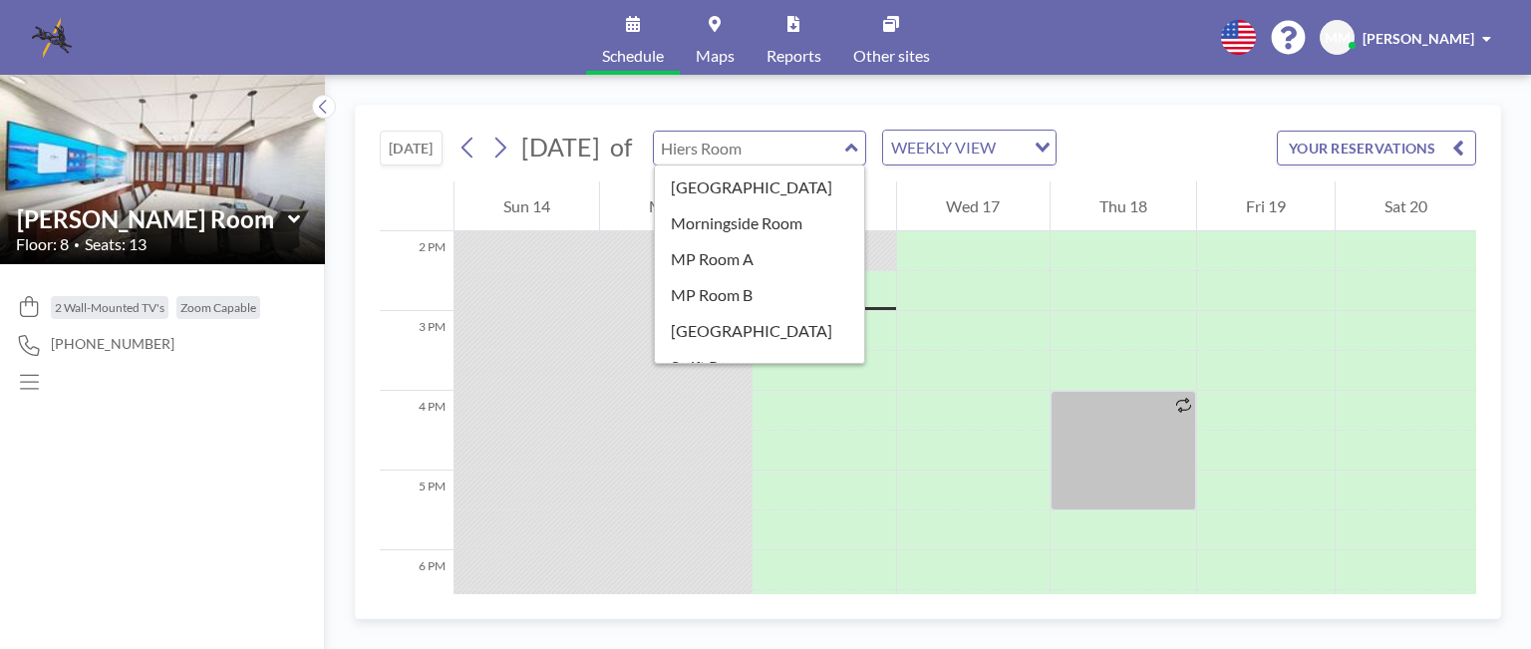
scroll to position [294, 0]
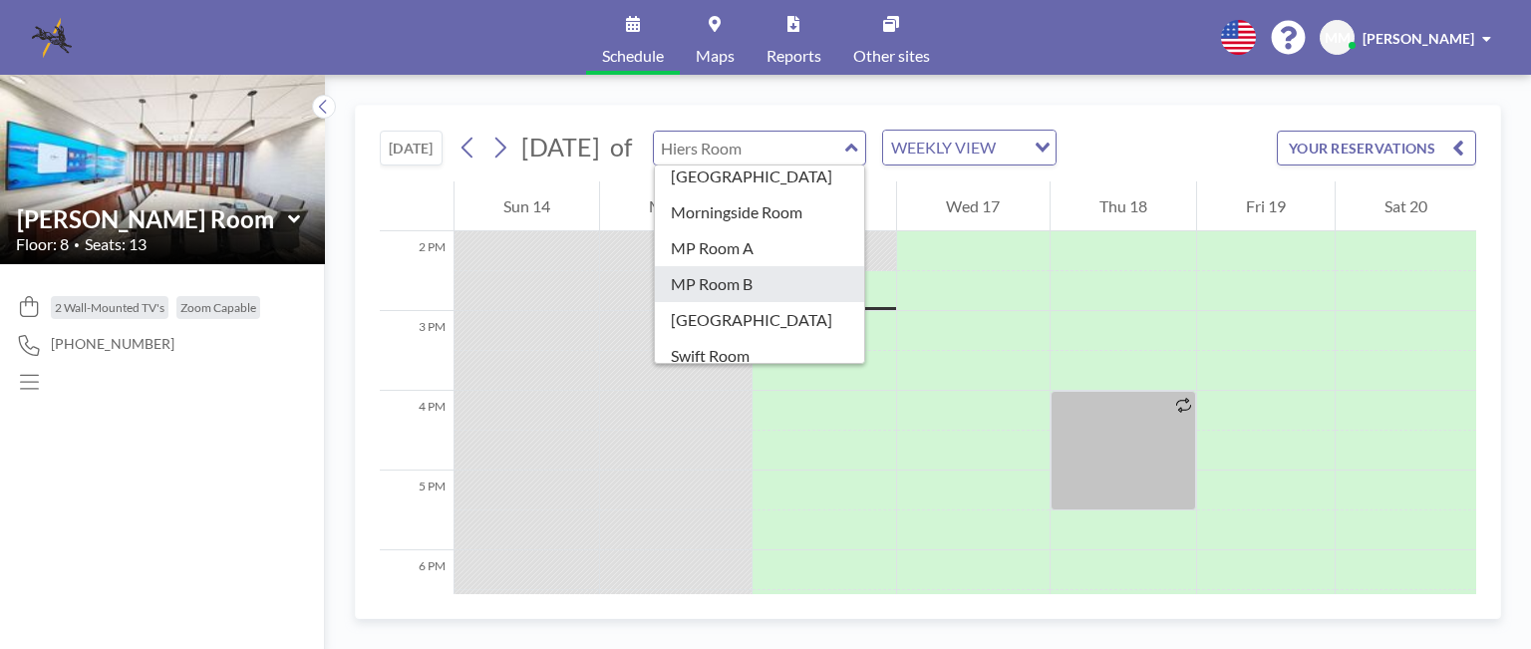
type input "MP Room B"
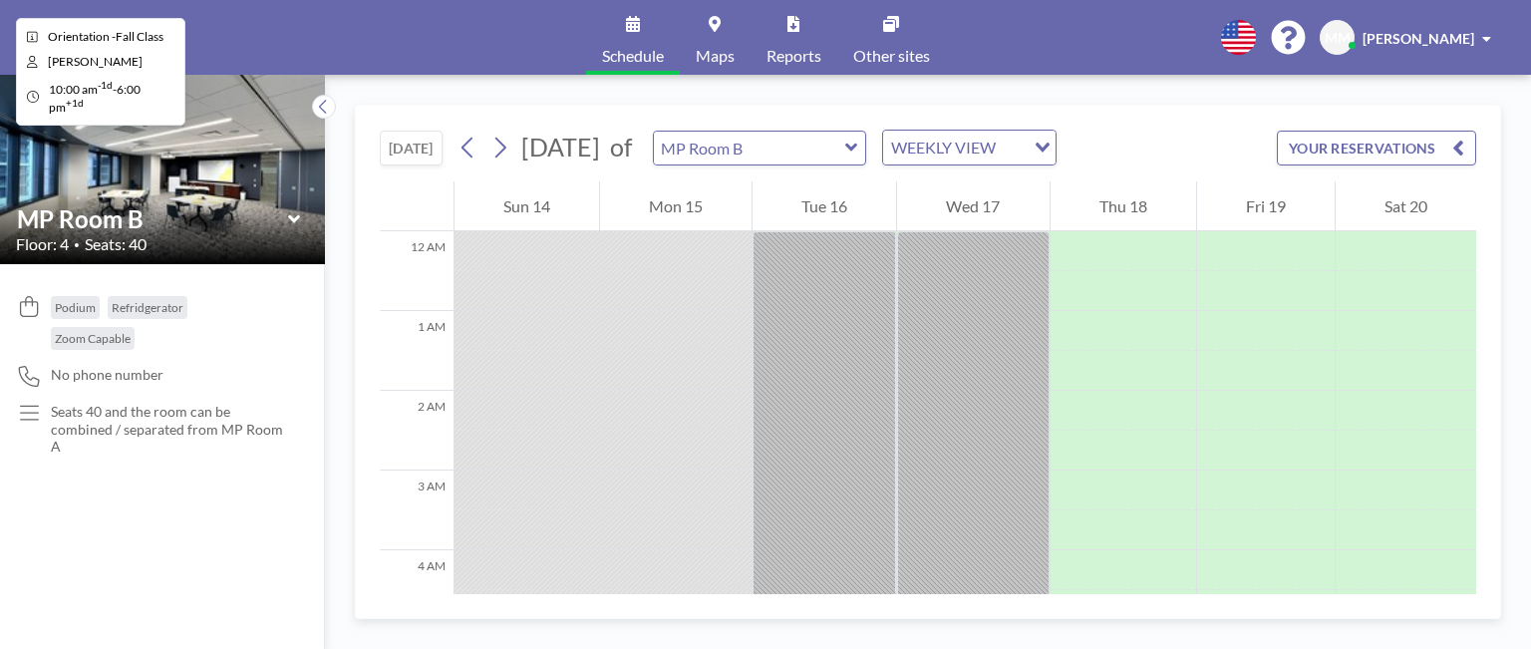
scroll to position [1116, 0]
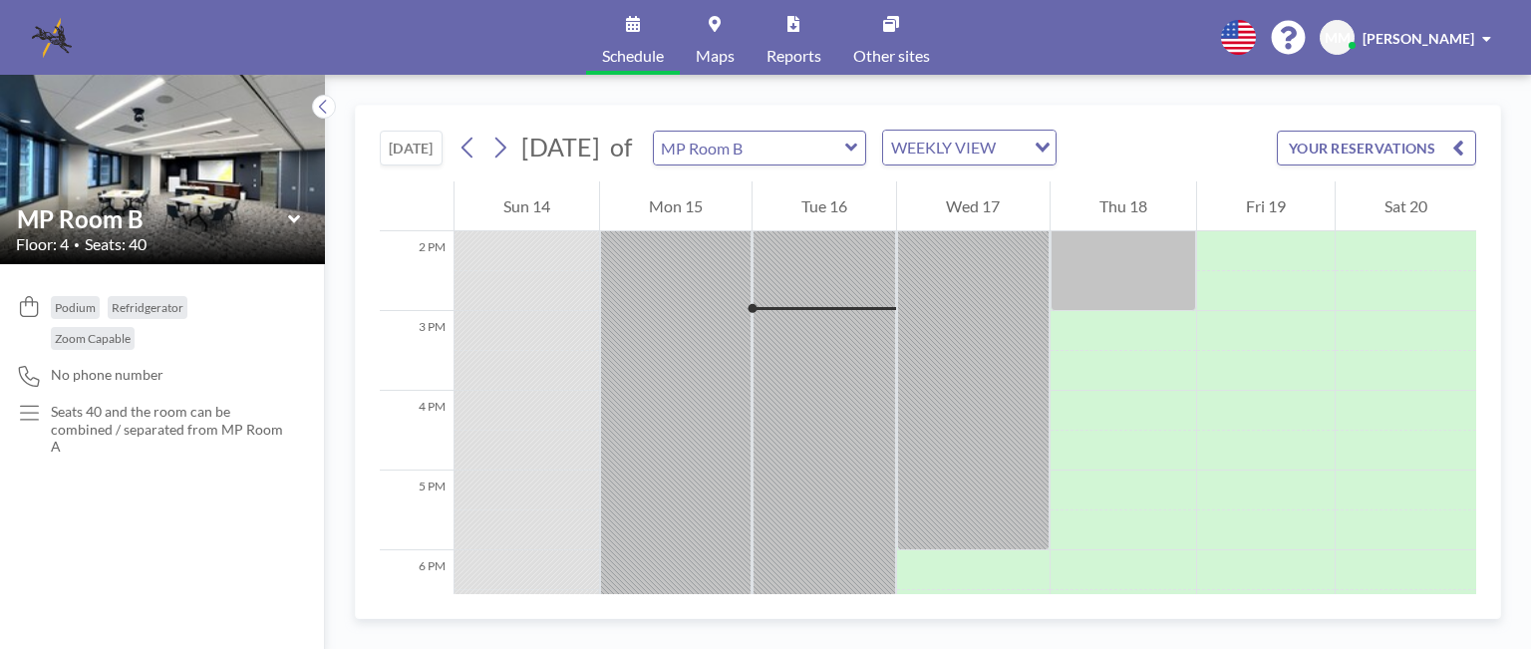
click at [867, 147] on div "MP Room B" at bounding box center [760, 148] width 214 height 35
click at [857, 146] on icon at bounding box center [851, 148] width 12 height 8
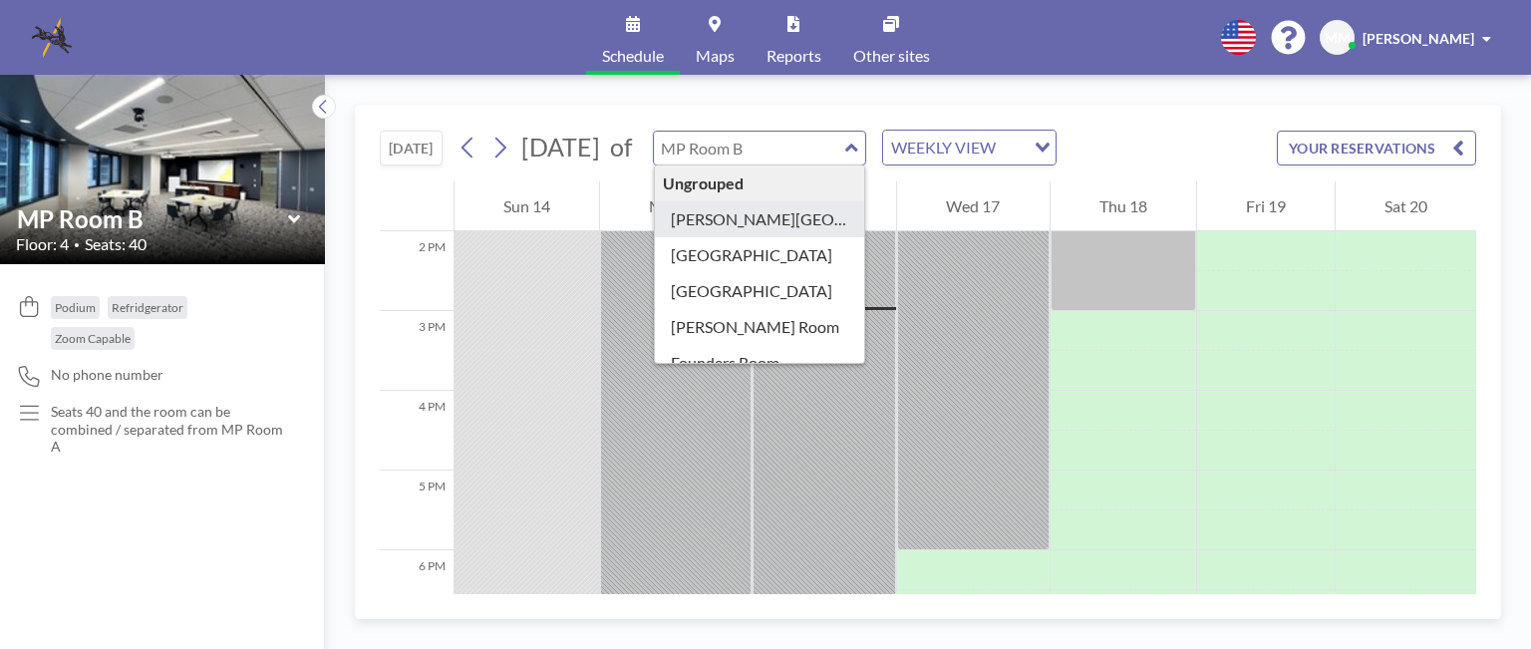
type input "[PERSON_NAME][GEOGRAPHIC_DATA]"
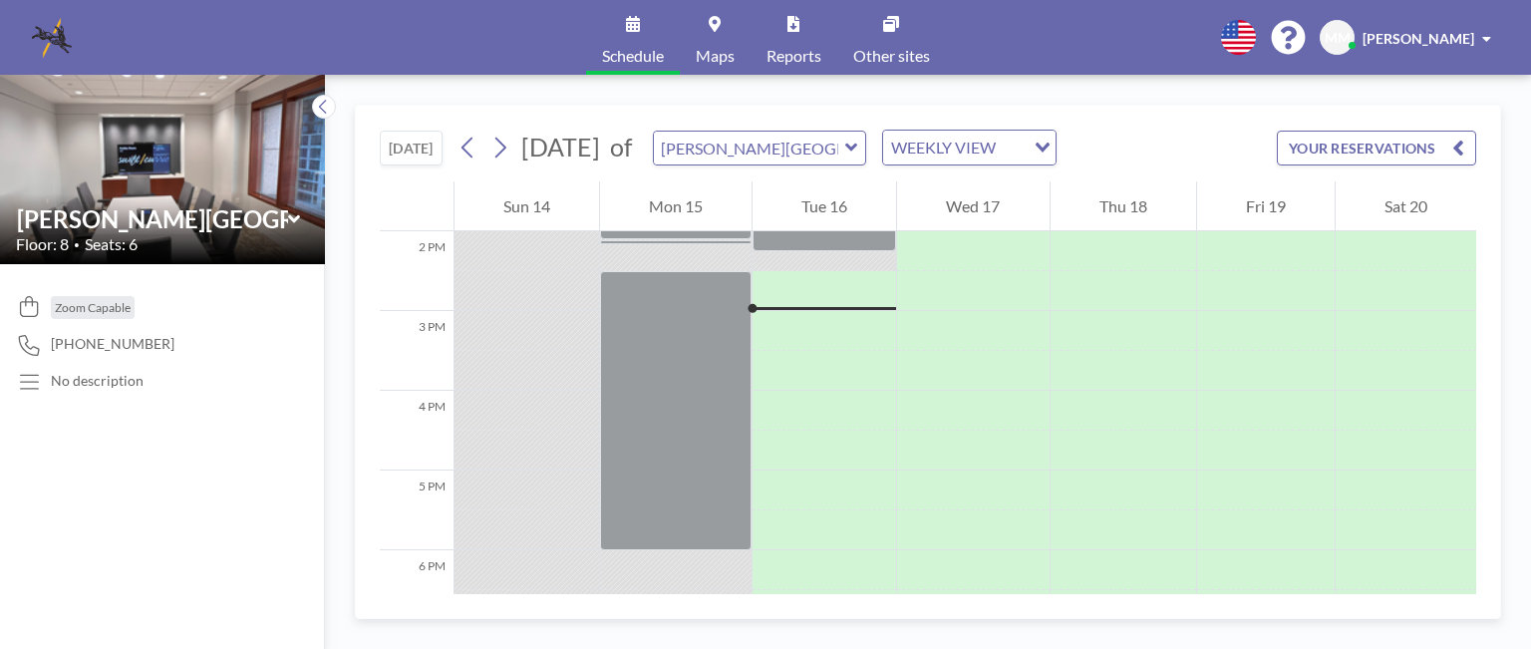
click at [858, 143] on icon at bounding box center [851, 148] width 13 height 20
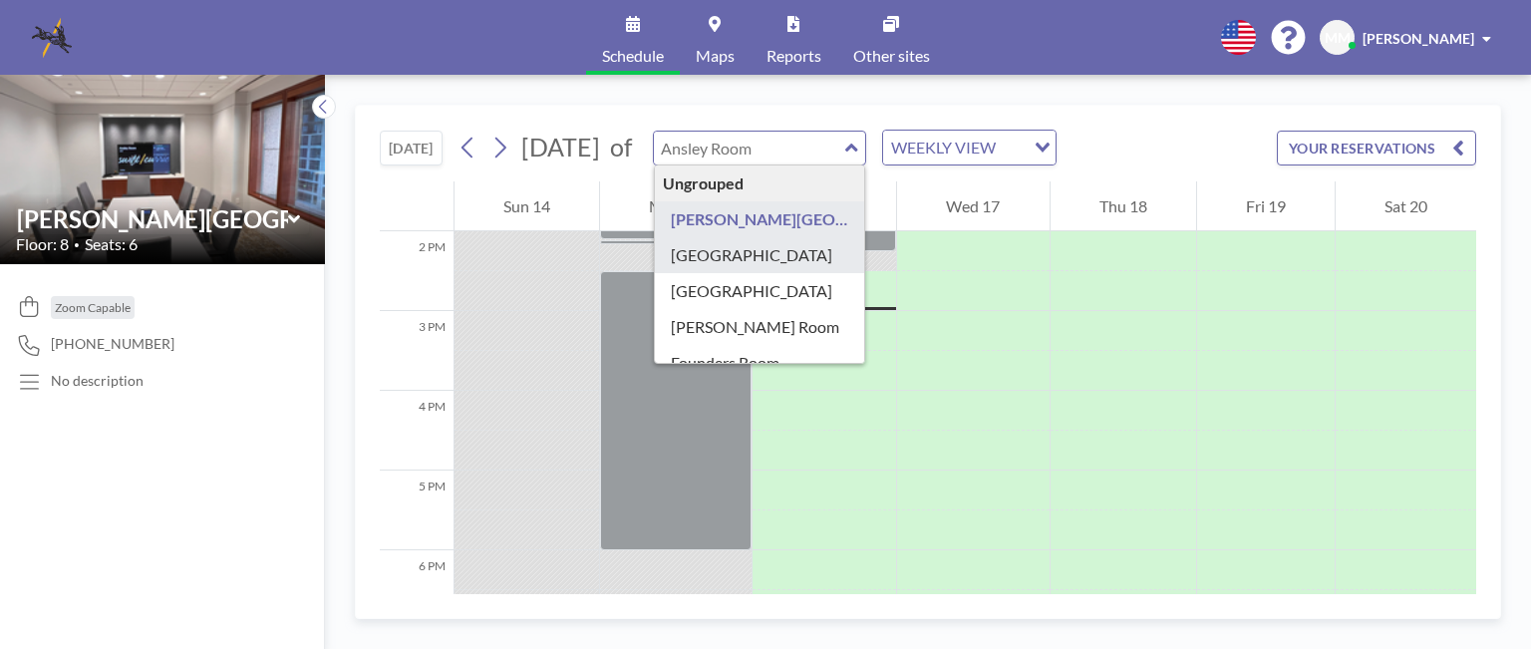
type input "[GEOGRAPHIC_DATA]"
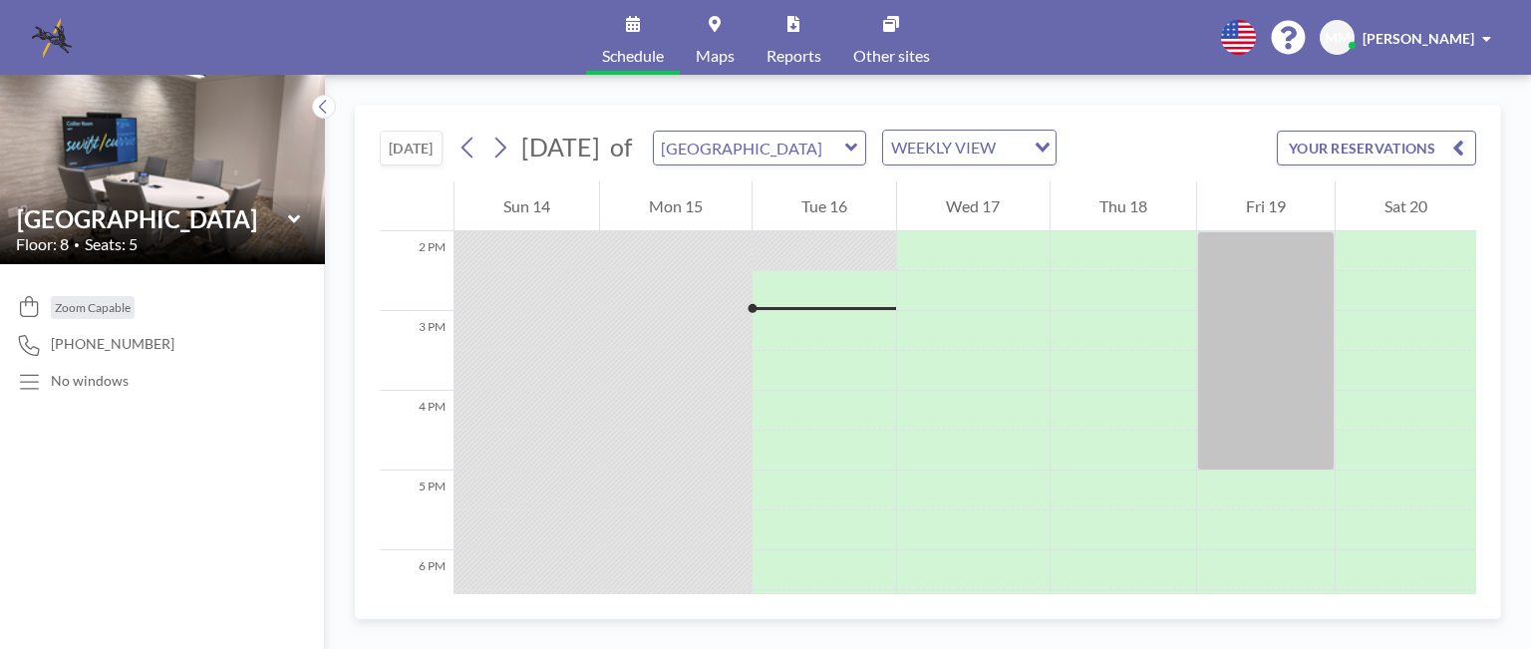
click at [858, 144] on icon at bounding box center [851, 148] width 13 height 20
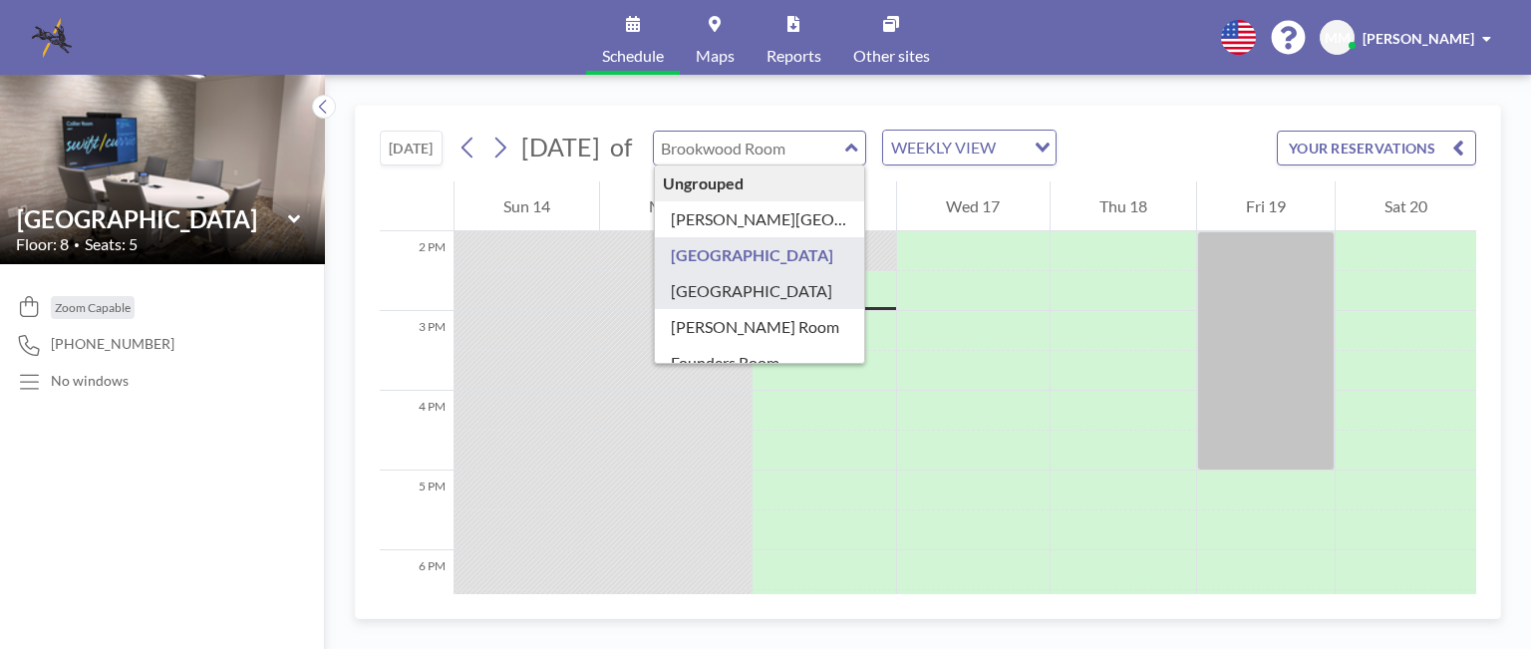
type input "[GEOGRAPHIC_DATA]"
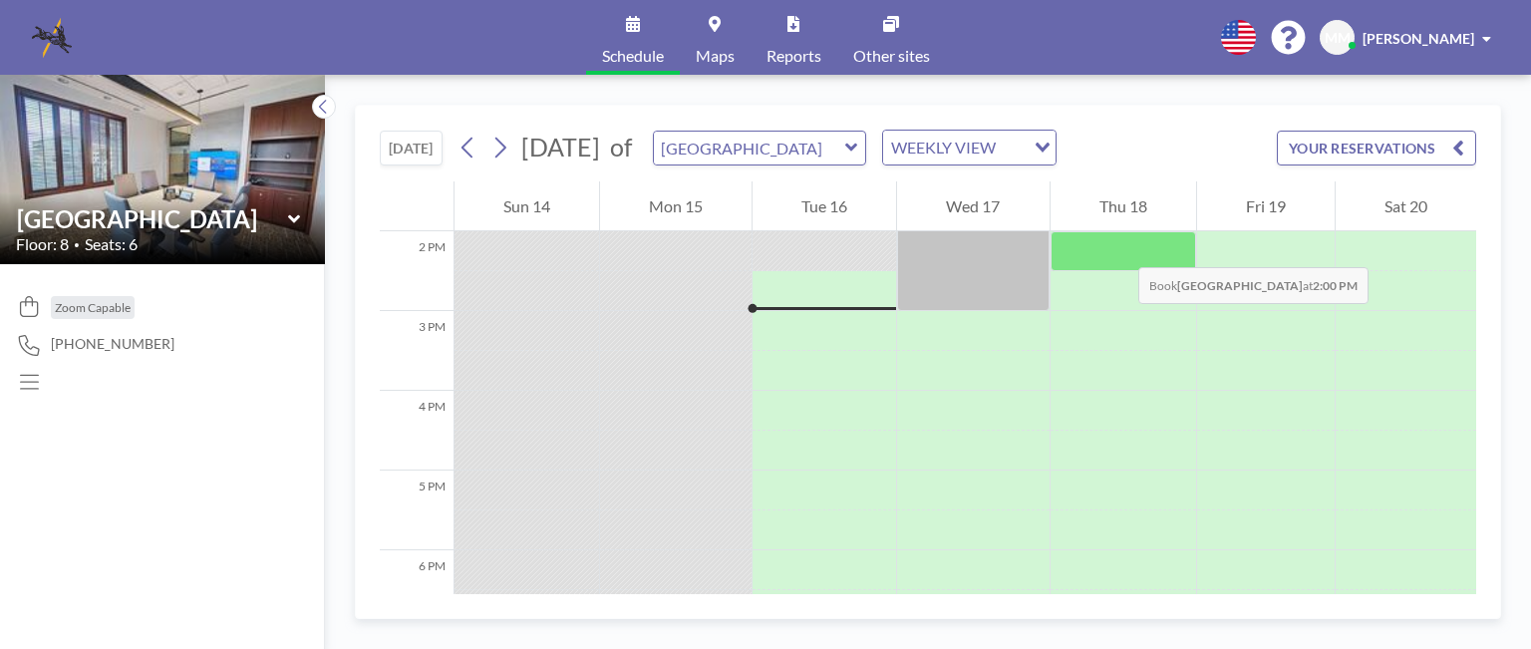
click at [1118, 247] on div at bounding box center [1124, 251] width 146 height 40
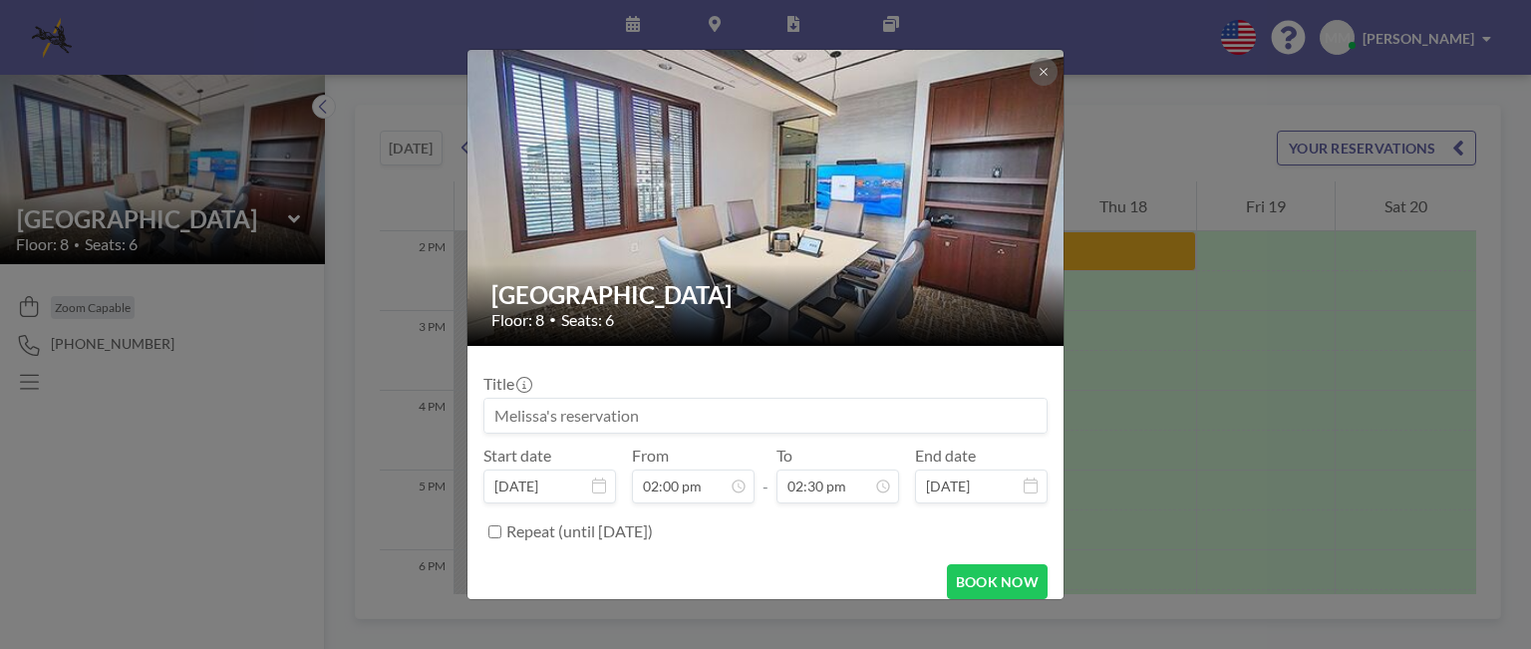
click at [510, 418] on input at bounding box center [765, 416] width 562 height 34
paste input "Yamisi's Reservation (Freeman v. Novo Zion Meeting)"
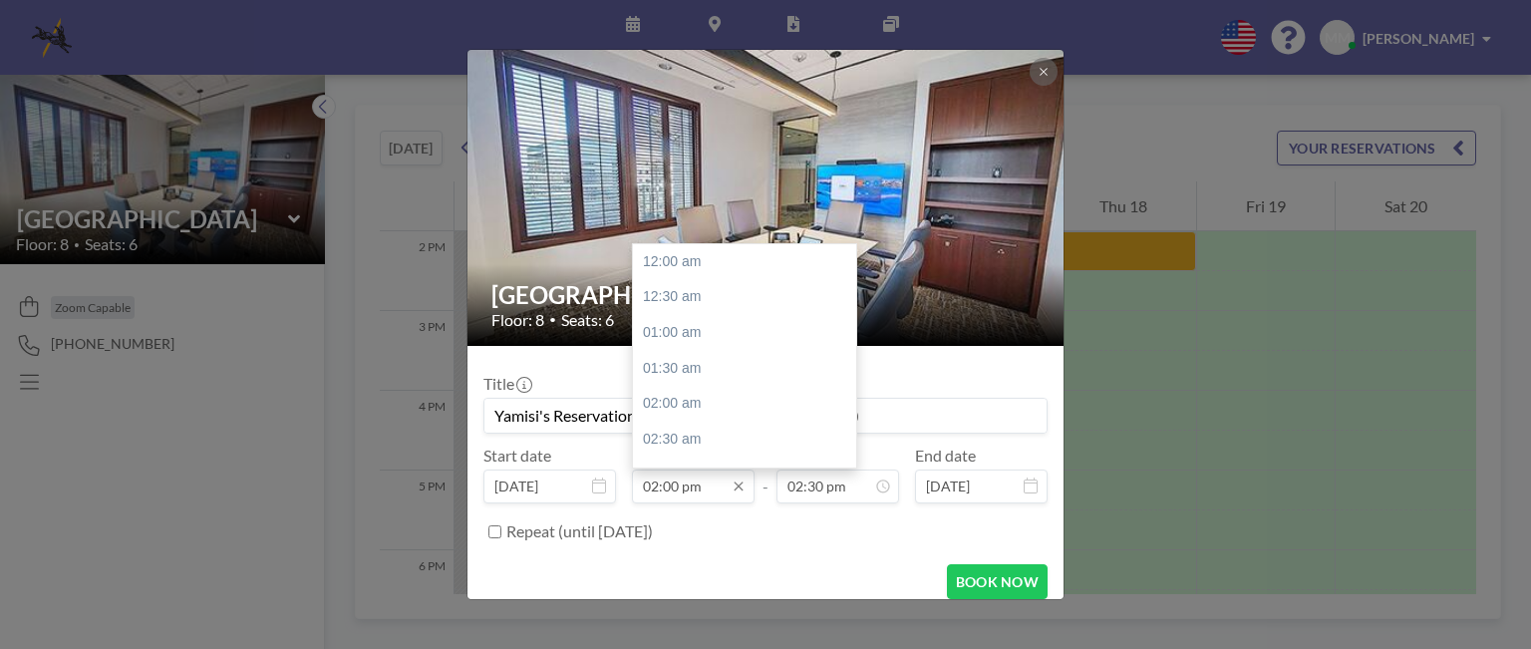
scroll to position [993, 0]
type input "Yamisi's Reservation (Freeman v. Novo Zion Meeting)"
drag, startPoint x: 846, startPoint y: 390, endPoint x: 849, endPoint y: 342, distance: 47.9
click at [849, 342] on div at bounding box center [851, 338] width 6 height 29
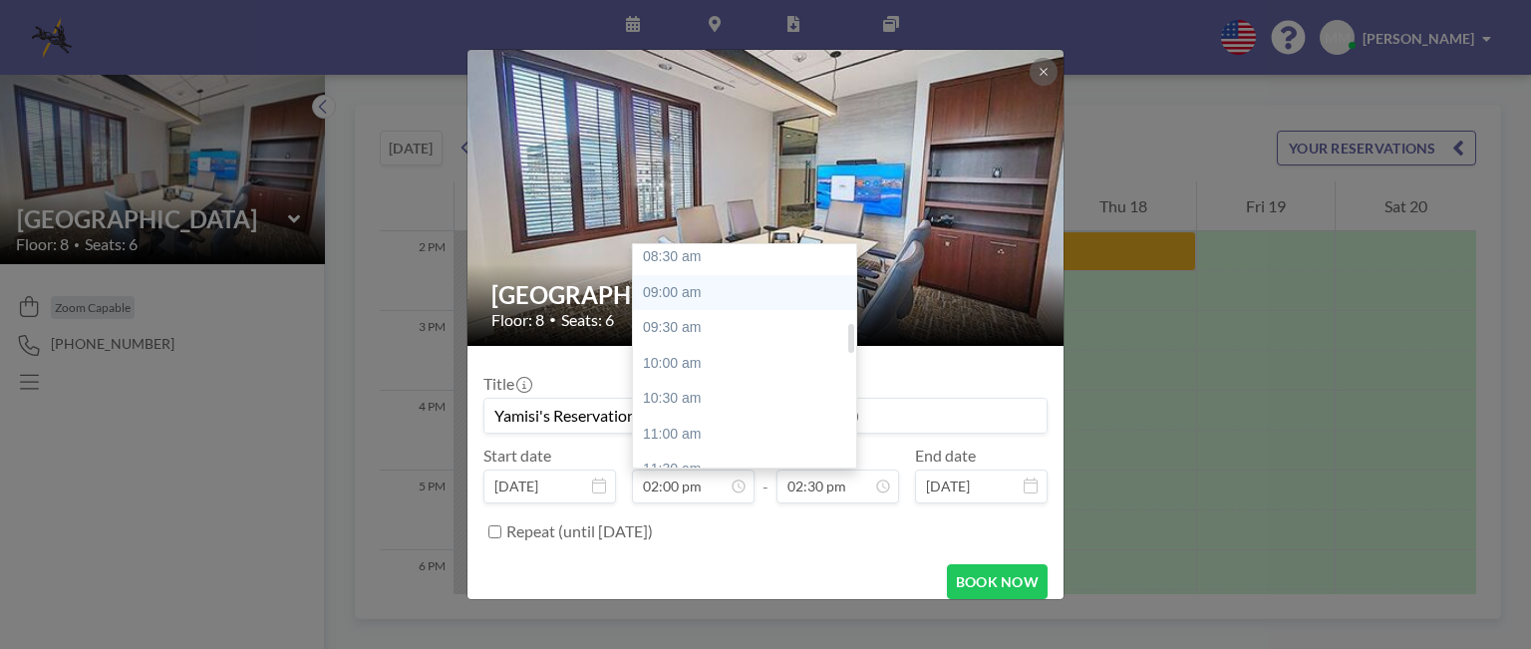
click at [676, 284] on div "09:00 am" at bounding box center [749, 293] width 233 height 36
type input "09:00 am"
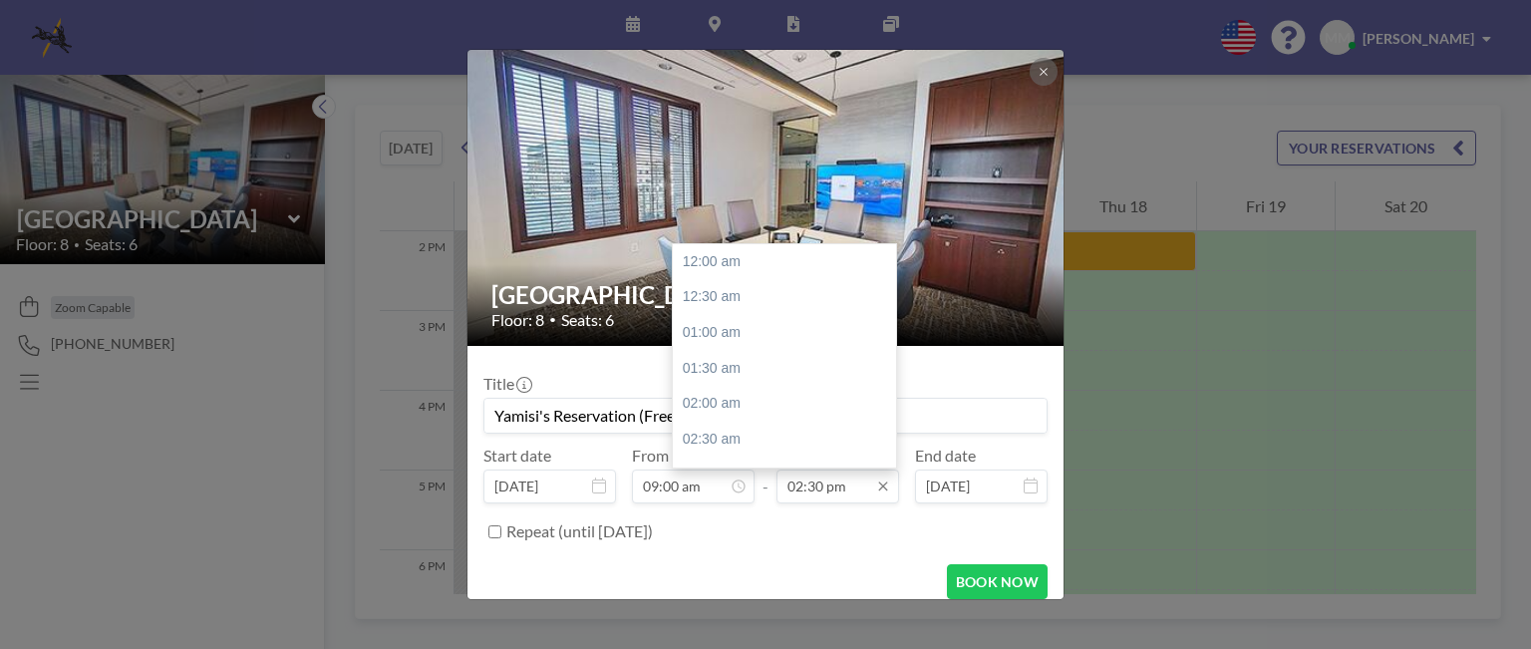
scroll to position [1029, 0]
click at [710, 289] on div "03:00 pm" at bounding box center [789, 298] width 233 height 36
type input "03:00 pm"
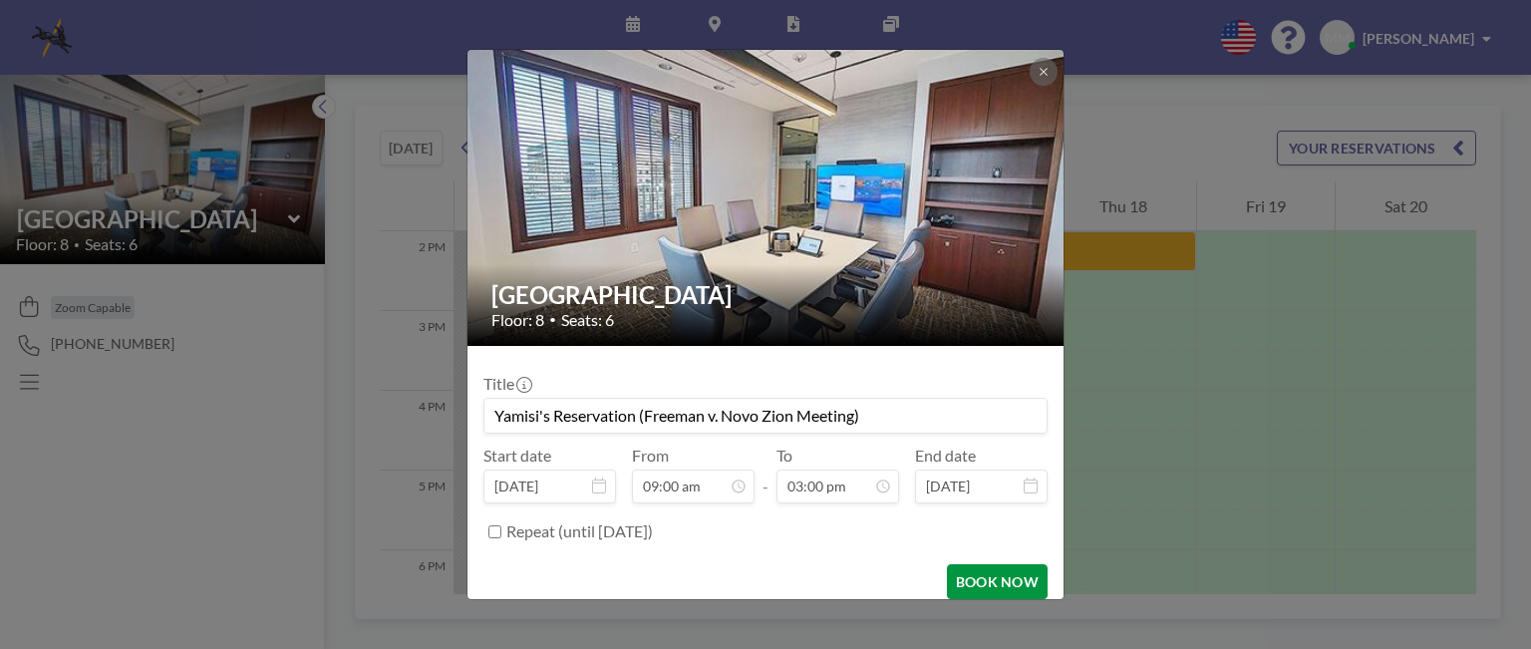
scroll to position [1065, 0]
click at [976, 578] on button "BOOK NOW" at bounding box center [997, 581] width 101 height 35
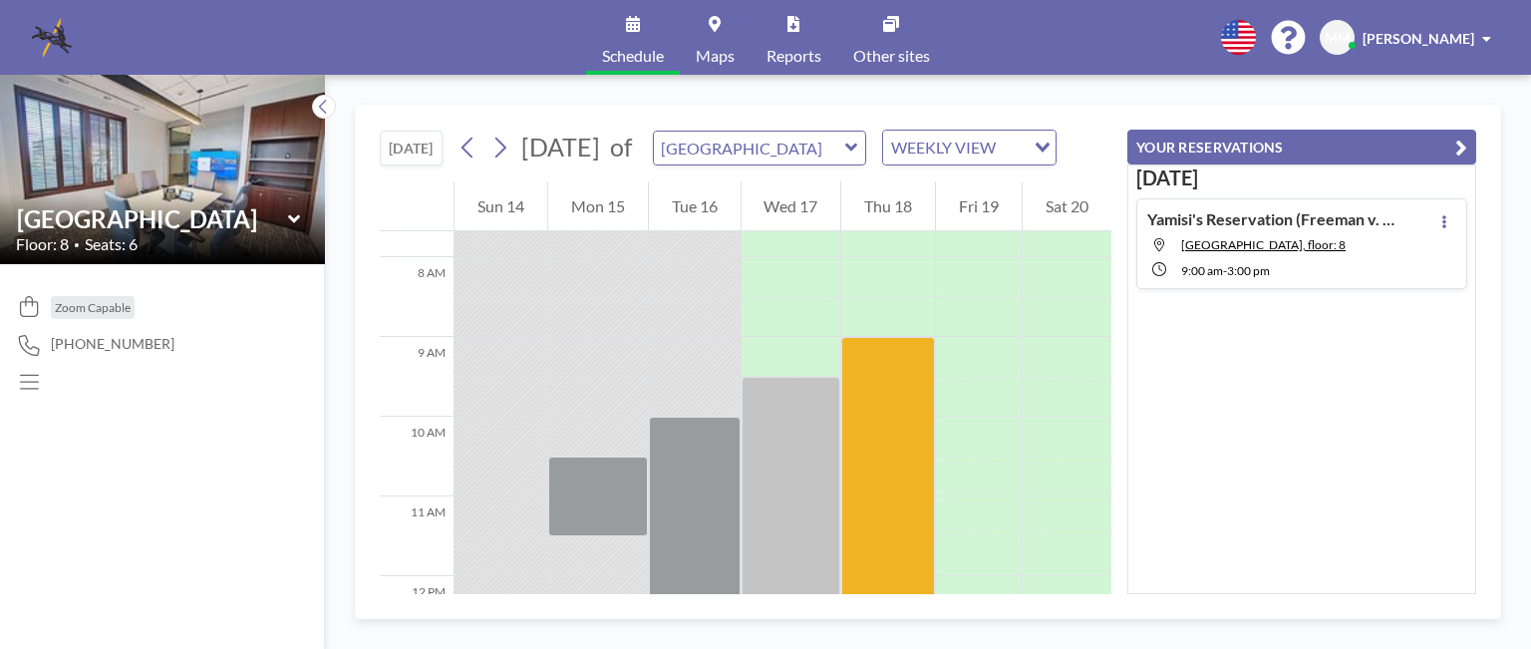
scroll to position [652, 0]
